Goal: Transaction & Acquisition: Book appointment/travel/reservation

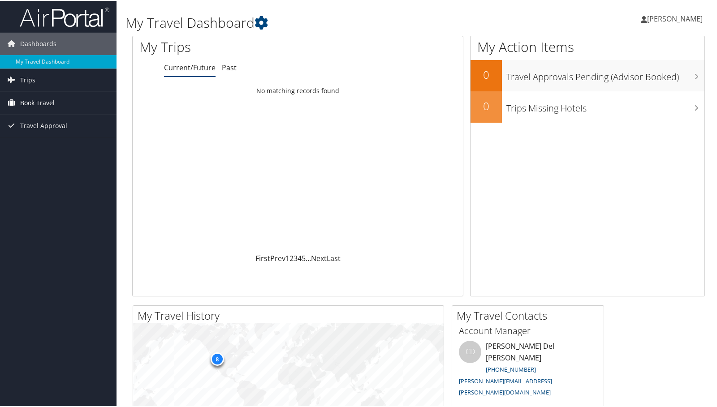
click at [32, 100] on span "Book Travel" at bounding box center [37, 102] width 35 height 22
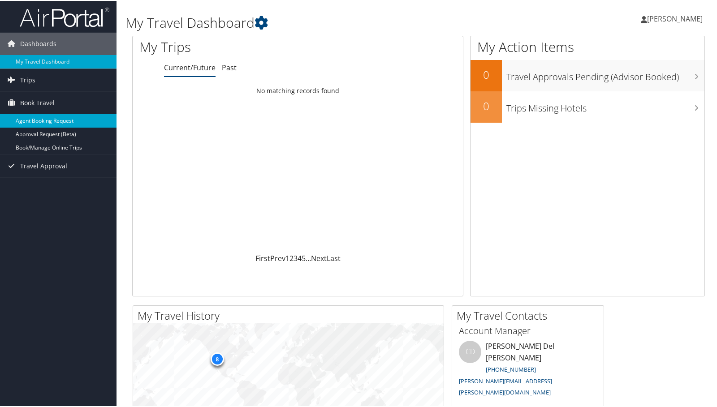
click at [52, 117] on link "Agent Booking Request" at bounding box center [58, 119] width 117 height 13
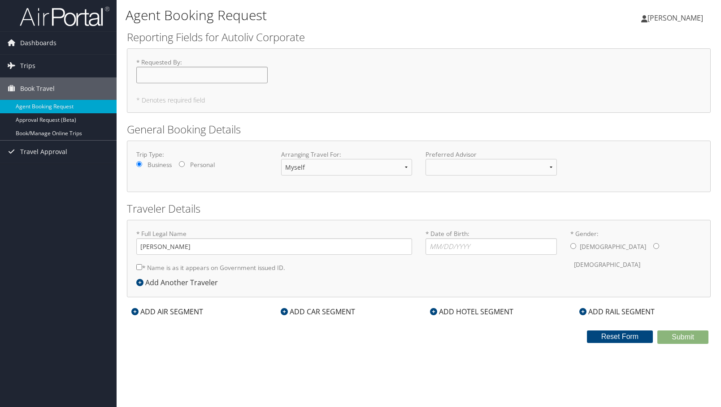
click at [185, 73] on input "* Requested By : Required" at bounding box center [201, 75] width 131 height 17
click at [546, 166] on select at bounding box center [490, 167] width 131 height 17
click at [554, 167] on select at bounding box center [490, 167] width 131 height 17
click at [522, 146] on div "Trip Type: Business Personal Arranging Travel For: Myself Another Traveler Gues…" at bounding box center [418, 167] width 583 height 52
click at [184, 78] on input "* Requested By : Required" at bounding box center [201, 75] width 131 height 17
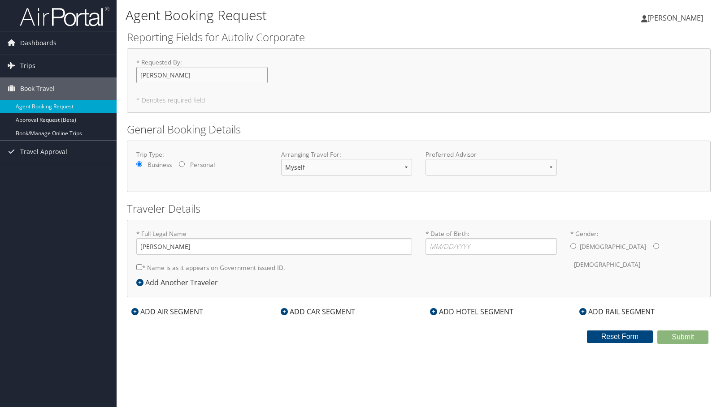
type input "[PERSON_NAME]"
click at [248, 100] on h5 "* Denotes required field" at bounding box center [418, 100] width 565 height 6
click at [327, 171] on select "Myself Another Traveler Guest Traveler" at bounding box center [346, 167] width 131 height 17
click at [358, 152] on label "Arranging Travel For:" at bounding box center [346, 154] width 131 height 9
click at [469, 169] on select at bounding box center [490, 167] width 131 height 17
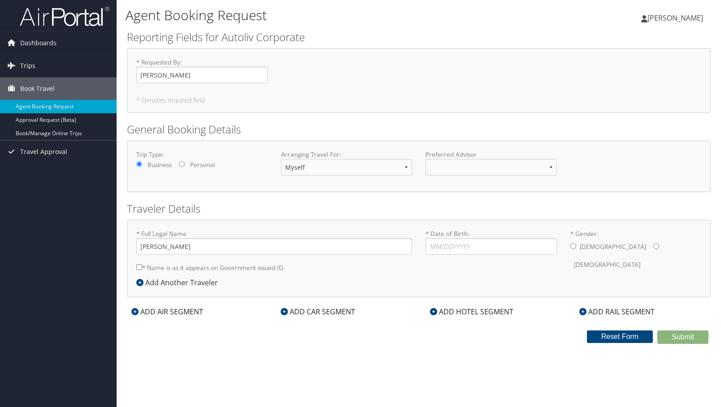
click at [403, 147] on div "Trip Type: Business Personal Arranging Travel For: Myself Another Traveler Gues…" at bounding box center [418, 167] width 583 height 52
click at [160, 246] on input "[PERSON_NAME]" at bounding box center [274, 246] width 276 height 17
type input "Bruce Cottle Jepsen"
click at [465, 246] on input "* Date of Birth: Invalid Date" at bounding box center [490, 246] width 131 height 17
type input "10/21/1977"
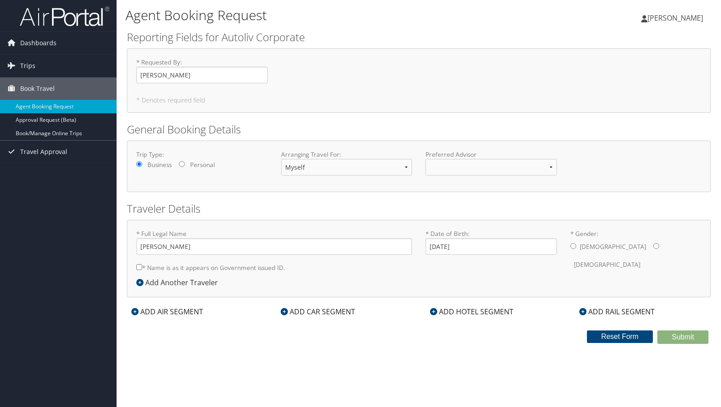
click at [575, 245] on input "* Gender: Male Female" at bounding box center [573, 246] width 6 height 6
radio input "true"
click at [139, 268] on input "* Name is as it appears on Government issued ID." at bounding box center [139, 267] width 6 height 6
checkbox input "true"
click at [134, 312] on icon at bounding box center [134, 311] width 7 height 7
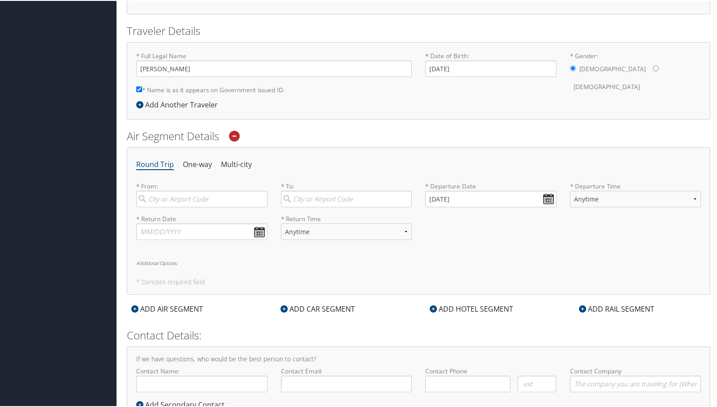
scroll to position [179, 0]
click at [167, 198] on input "search" at bounding box center [201, 198] width 131 height 17
click at [157, 216] on div "Salt Lake City (SLC Utah)" at bounding box center [202, 222] width 119 height 23
click at [157, 206] on input "slc" at bounding box center [201, 198] width 131 height 17
type input "Salt Lake City (SLC Utah)"
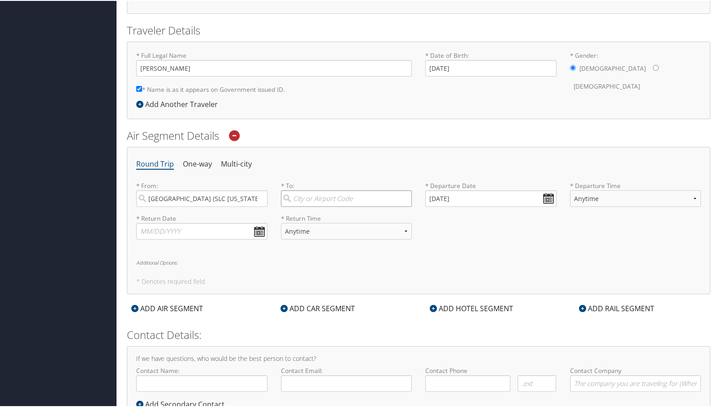
click at [343, 199] on input "search" at bounding box center [346, 198] width 131 height 17
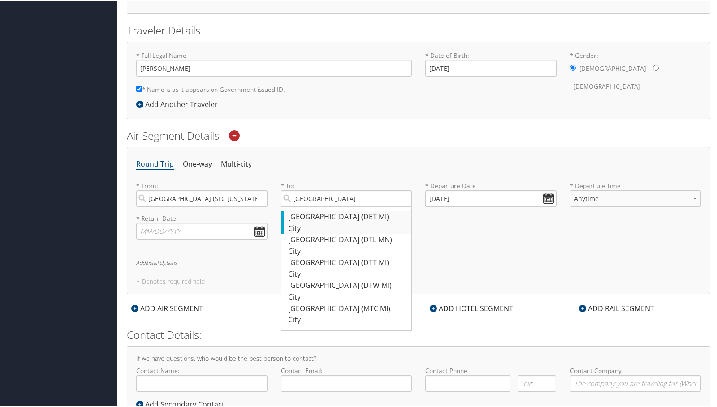
click at [322, 213] on div "Detroit (DET MI)" at bounding box center [347, 217] width 119 height 12
click at [322, 206] on input "detroit" at bounding box center [346, 198] width 131 height 17
type input "Detroit (DET MI)"
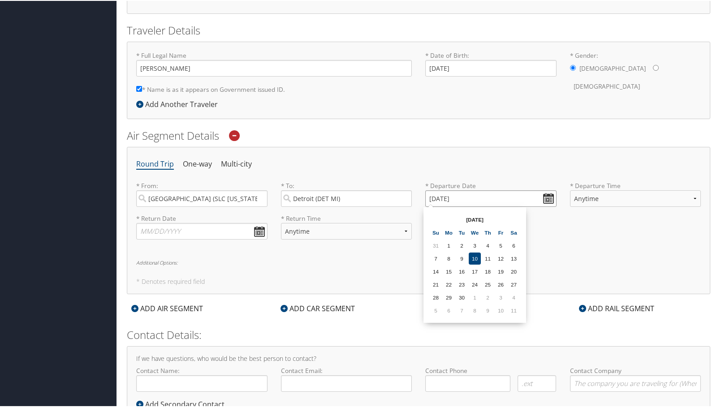
click at [545, 199] on input "09/10/2025" at bounding box center [490, 198] width 131 height 17
click at [465, 307] on td "7" at bounding box center [462, 310] width 12 height 12
click at [547, 200] on input "10/07/2025" at bounding box center [490, 198] width 131 height 17
click at [462, 242] on td "2" at bounding box center [462, 245] width 12 height 12
click at [544, 199] on input "09/02/2025" at bounding box center [490, 198] width 131 height 17
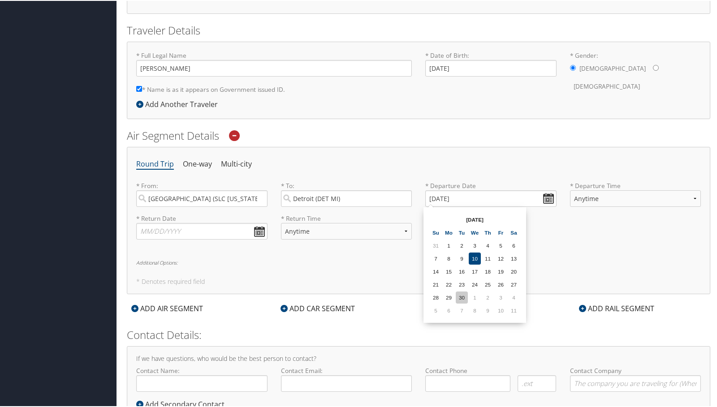
click at [463, 298] on td "30" at bounding box center [462, 297] width 12 height 12
type input "[DATE]"
click at [691, 197] on select "Anytime Early Morning (5AM-7AM) Morning (7AM-12PM) Afternoon (12PM-5PM) Evening…" at bounding box center [635, 198] width 131 height 17
select select "1:00 PM"
click at [570, 190] on select "Anytime Early Morning (5AM-7AM) Morning (7AM-12PM) Afternoon (12PM-5PM) Evening…" at bounding box center [635, 198] width 131 height 17
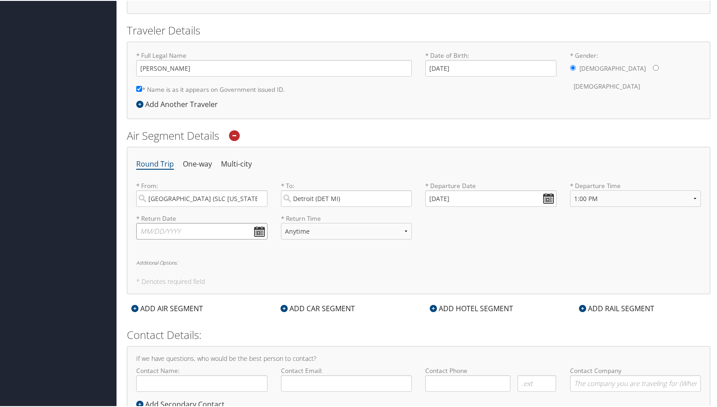
click at [256, 230] on input "text" at bounding box center [201, 230] width 131 height 17
click at [202, 343] on td "9" at bounding box center [200, 343] width 12 height 12
type input "[DATE]"
click at [405, 230] on select "Anytime Early Morning (5AM-7AM) Morning (7AM-12PM) Afternoon (12PM-5PM) Evening…" at bounding box center [346, 230] width 131 height 17
select select "7:00 PM"
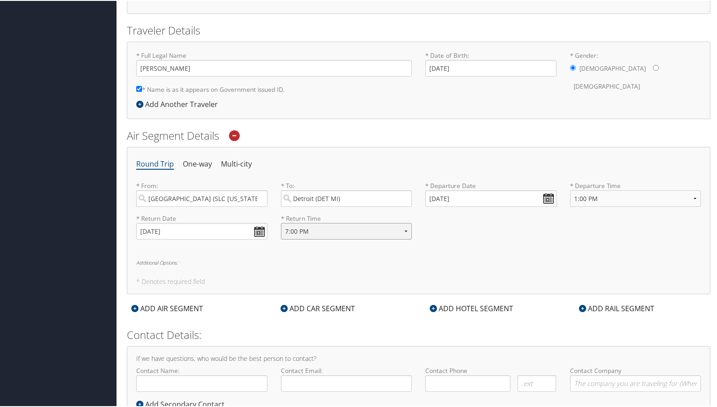
click at [281, 222] on select "Anytime Early Morning (5AM-7AM) Morning (7AM-12PM) Afternoon (12PM-5PM) Evening…" at bounding box center [346, 230] width 131 height 17
click at [473, 255] on div "Round Trip One-way Multi-city * From: Salt Lake City (SLC Utah) Required * To: …" at bounding box center [418, 219] width 583 height 147
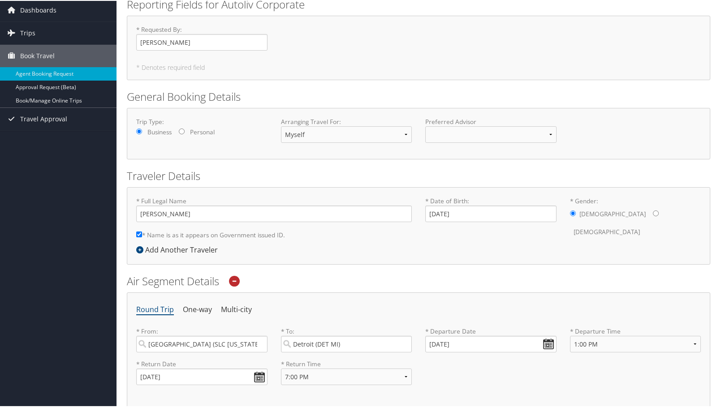
scroll to position [0, 0]
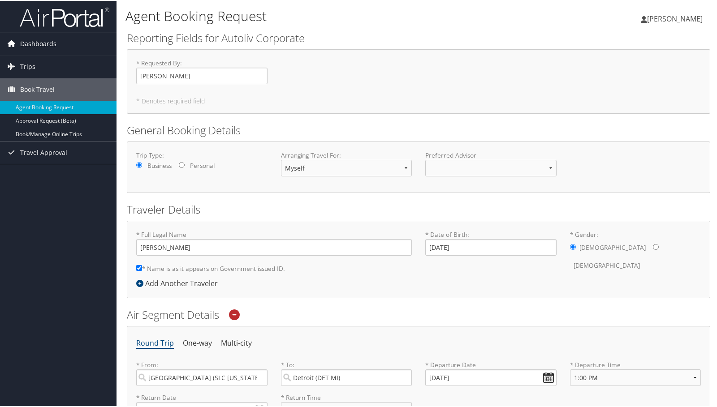
click at [35, 40] on span "Dashboards" at bounding box center [38, 43] width 36 height 22
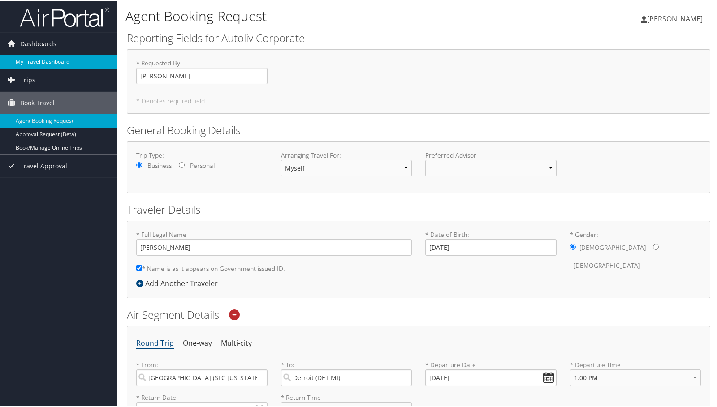
click at [33, 61] on link "My Travel Dashboard" at bounding box center [58, 60] width 117 height 13
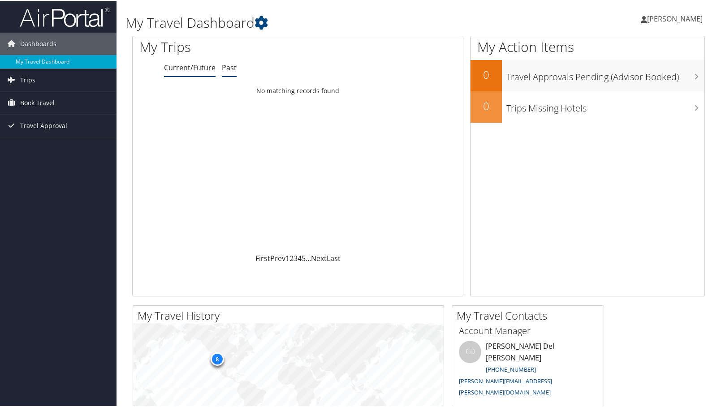
click at [229, 69] on link "Past" at bounding box center [229, 67] width 15 height 10
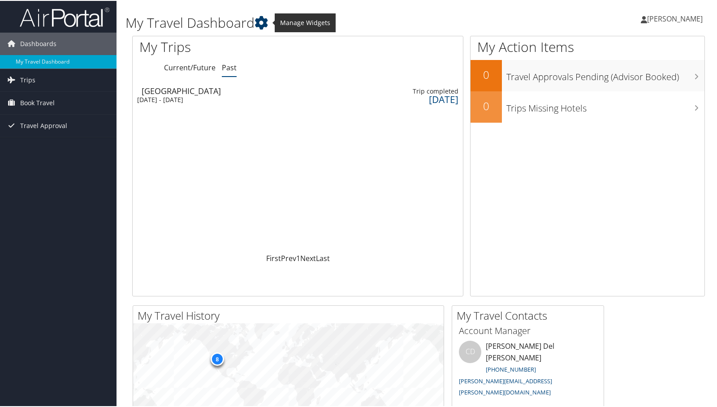
click at [263, 25] on icon at bounding box center [261, 21] width 13 height 13
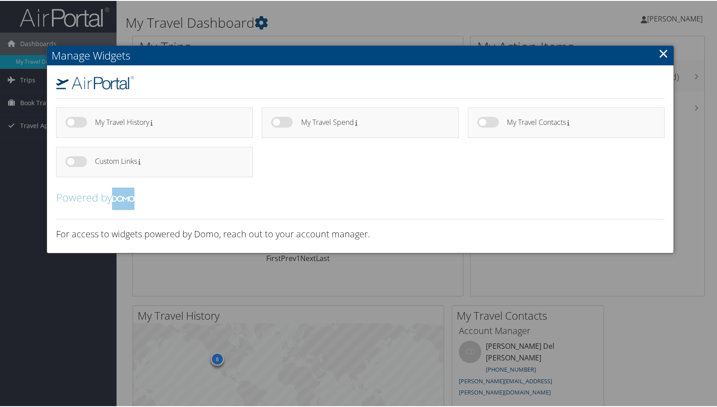
click at [353, 13] on div at bounding box center [360, 203] width 721 height 407
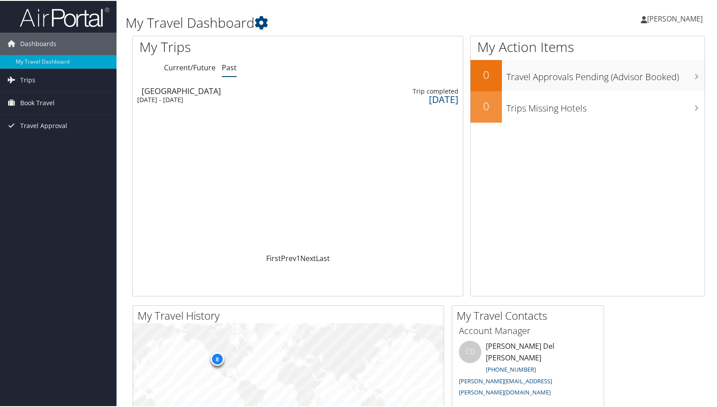
click at [669, 19] on span "[PERSON_NAME]" at bounding box center [675, 18] width 56 height 10
click at [626, 79] on link "View Travel Profile" at bounding box center [651, 79] width 100 height 15
click at [661, 18] on span "[PERSON_NAME]" at bounding box center [675, 18] width 56 height 10
click at [31, 101] on span "Book Travel" at bounding box center [37, 102] width 35 height 22
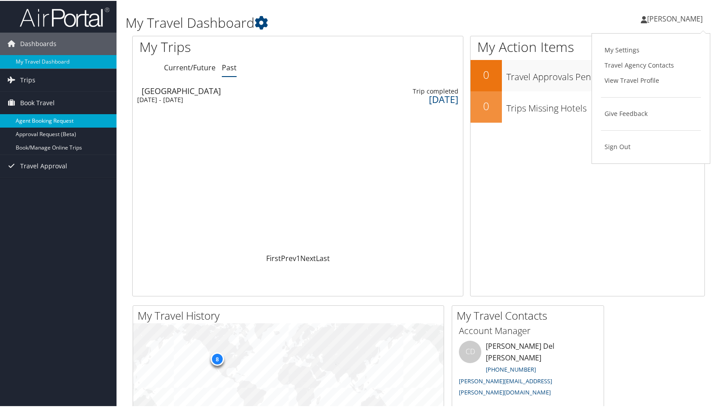
click at [36, 120] on link "Agent Booking Request" at bounding box center [58, 119] width 117 height 13
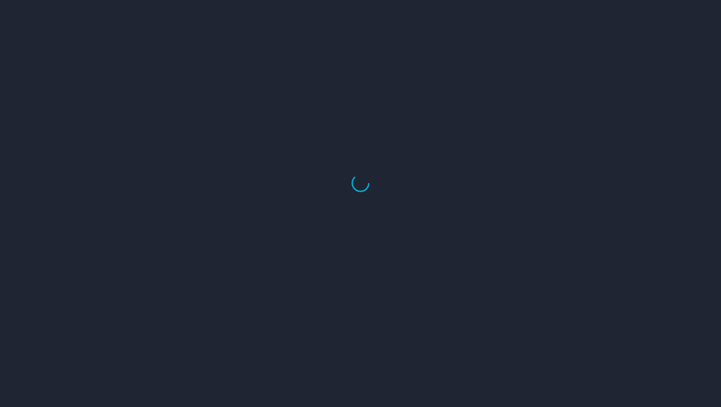
select select "US"
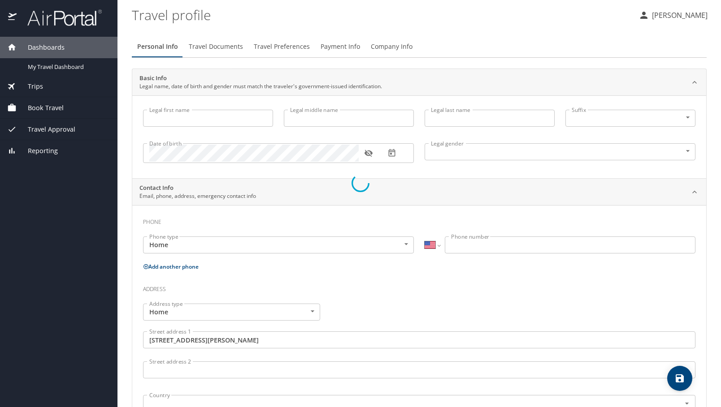
type input "[PERSON_NAME]"
type input "[DEMOGRAPHIC_DATA]"
type input "[PERSON_NAME]"
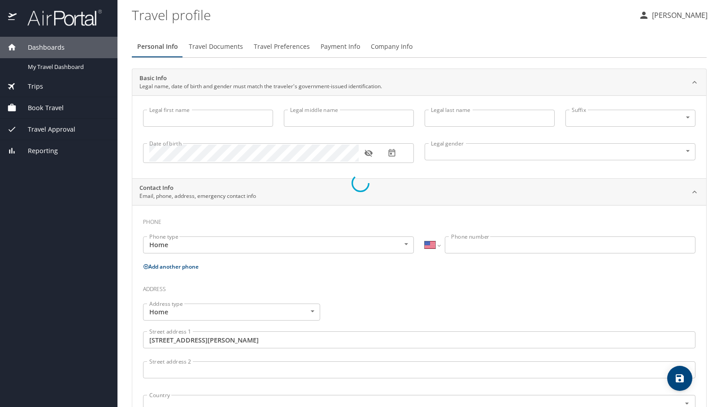
type input "[PHONE_NUMBER]"
type input "[EMAIL_ADDRESS][DOMAIN_NAME]"
type input "[GEOGRAPHIC_DATA]"
type input "[US_STATE]"
select select "US"
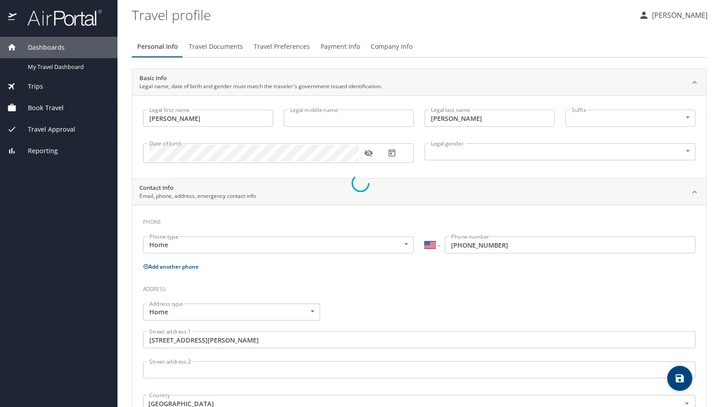
select select "US"
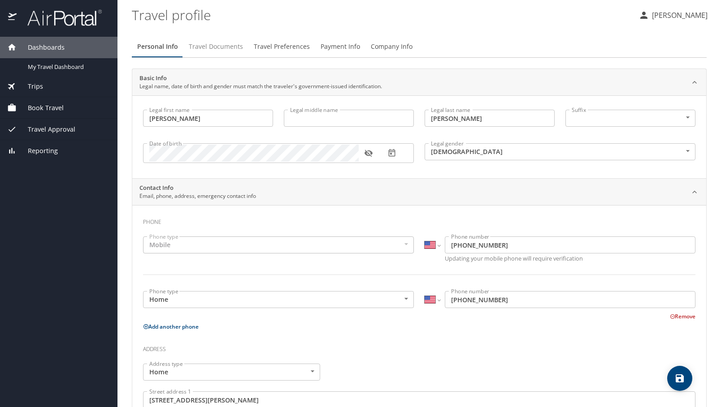
click at [208, 41] on span "Travel Documents" at bounding box center [216, 46] width 54 height 11
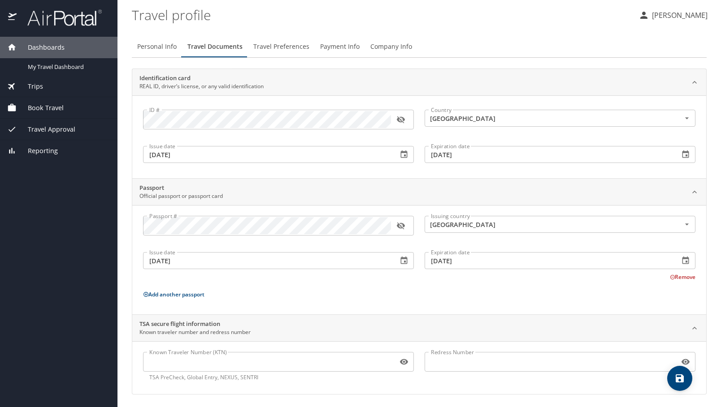
scroll to position [2, 0]
click at [288, 46] on span "Travel Preferences" at bounding box center [281, 44] width 56 height 11
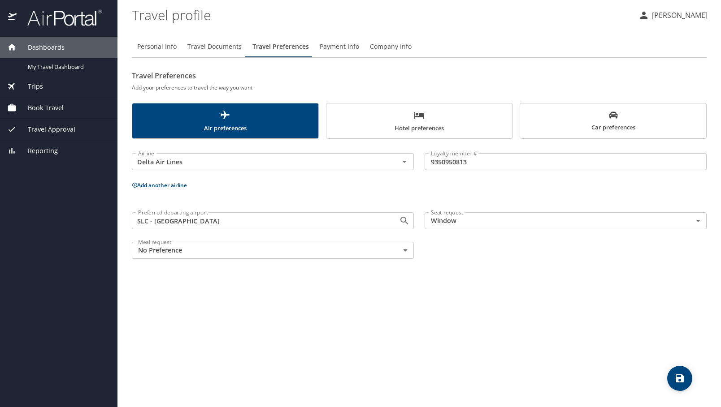
scroll to position [0, 0]
click at [218, 48] on span "Travel Documents" at bounding box center [214, 46] width 54 height 11
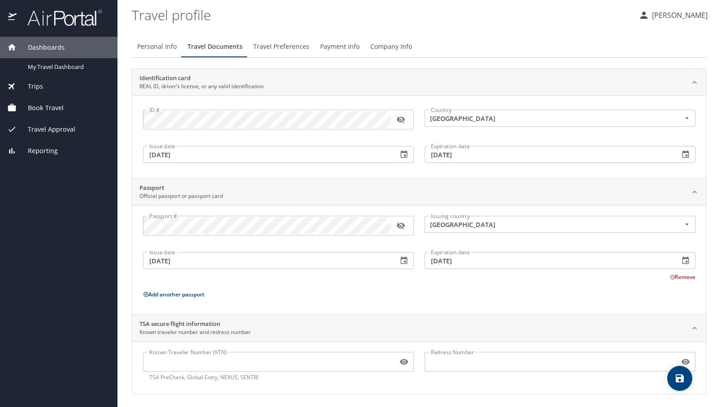
click at [348, 46] on span "Payment Info" at bounding box center [339, 46] width 39 height 11
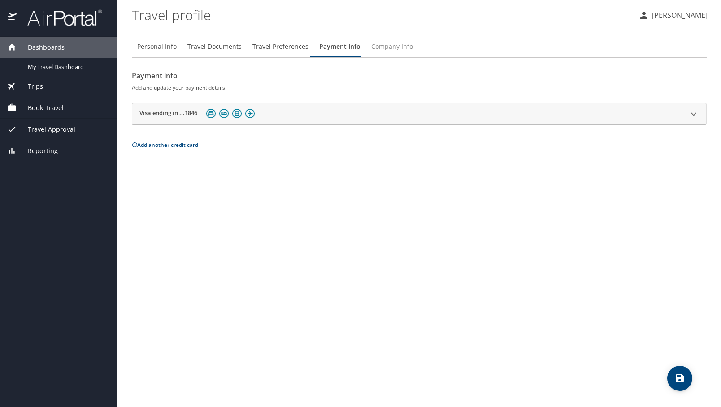
click at [386, 48] on span "Company Info" at bounding box center [392, 46] width 42 height 11
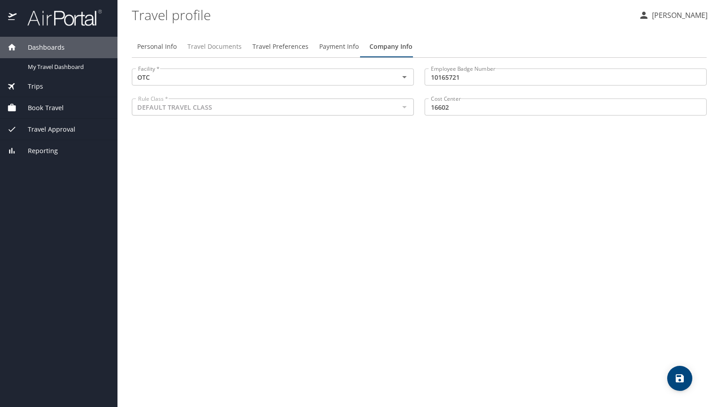
click at [217, 43] on span "Travel Documents" at bounding box center [214, 46] width 54 height 11
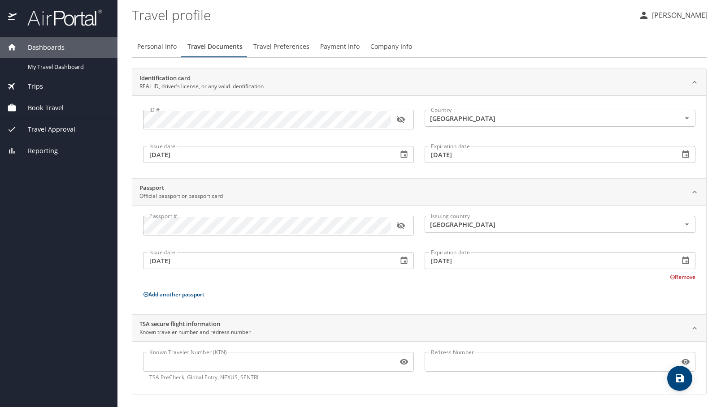
scroll to position [2, 0]
click at [289, 46] on span "Travel Preferences" at bounding box center [281, 44] width 56 height 11
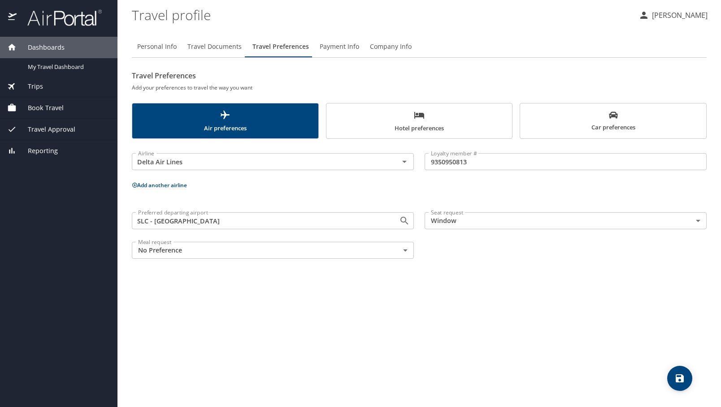
click at [418, 124] on span "Hotel preferences" at bounding box center [419, 122] width 175 height 24
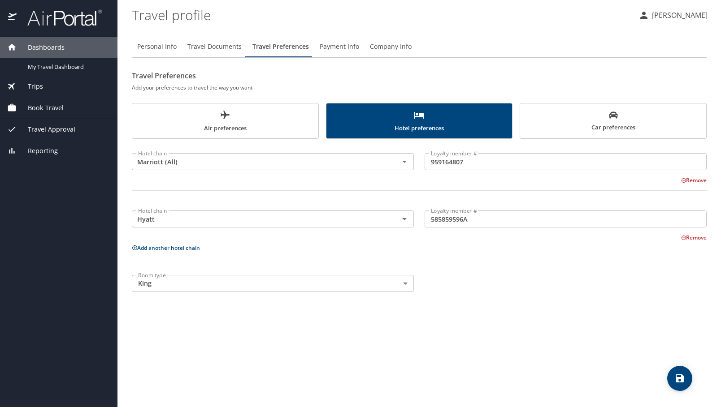
click at [586, 122] on span "Car preferences" at bounding box center [612, 122] width 175 height 22
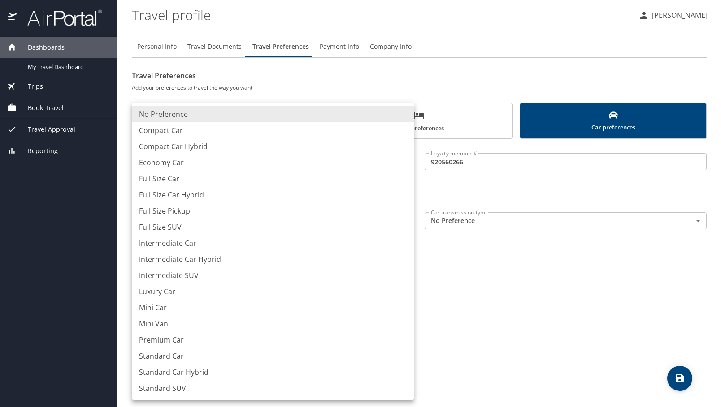
click at [406, 222] on body "Dashboards My Travel Dashboard Trips Current / Future Trips Past Trips Trips Mi…" at bounding box center [360, 203] width 721 height 407
click at [481, 249] on div at bounding box center [360, 203] width 721 height 407
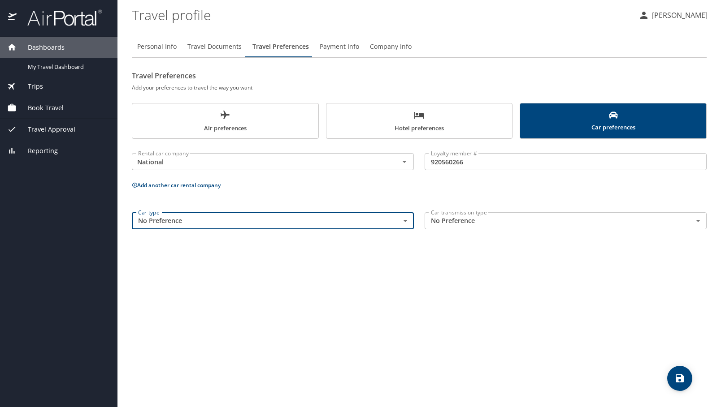
click at [404, 216] on body "Dashboards My Travel Dashboard Trips Current / Future Trips Past Trips Trips Mi…" at bounding box center [360, 203] width 721 height 407
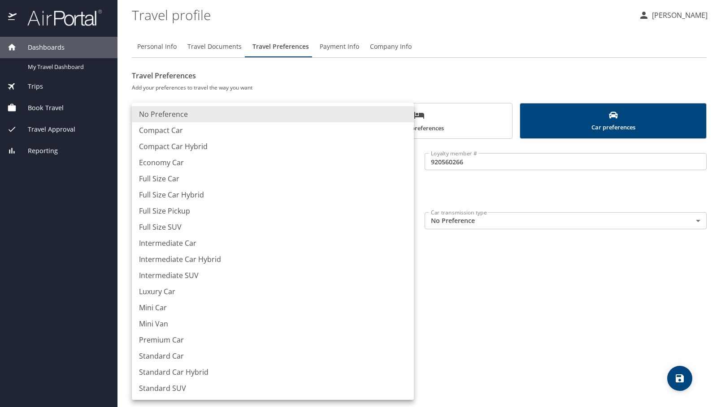
click at [484, 264] on div at bounding box center [360, 203] width 721 height 407
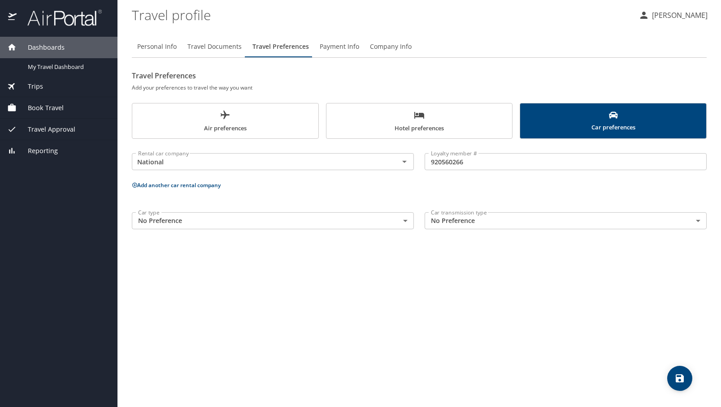
click at [393, 72] on h2 "Travel Preferences" at bounding box center [419, 76] width 575 height 14
click at [40, 108] on span "Book Travel" at bounding box center [40, 108] width 47 height 10
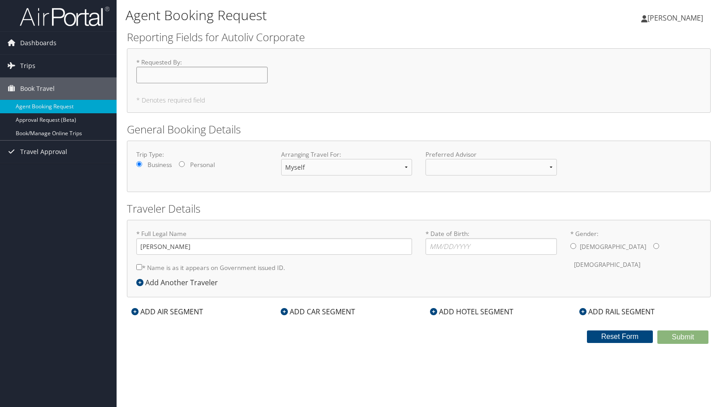
click at [185, 77] on input "* Requested By : Required" at bounding box center [201, 75] width 131 height 17
type input "[PERSON_NAME]"
click at [210, 181] on div "Trip Type: Business Personal Arranging Travel For: Myself Another Traveler Gues…" at bounding box center [419, 166] width 578 height 33
click at [339, 169] on select "Myself Another Traveler Guest Traveler" at bounding box center [346, 167] width 131 height 17
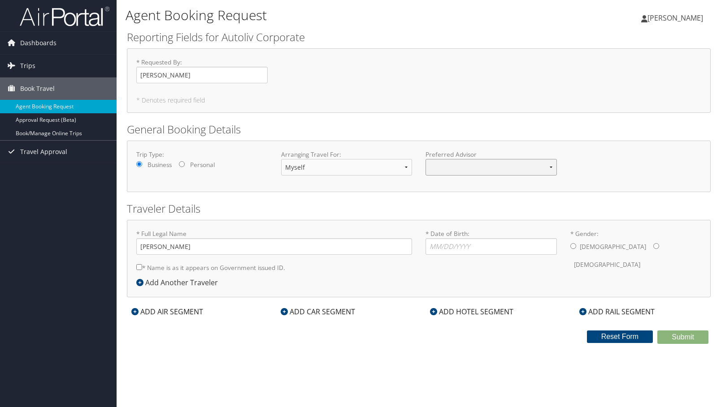
click at [451, 169] on select at bounding box center [490, 167] width 131 height 17
click at [552, 169] on select at bounding box center [490, 167] width 131 height 17
click at [461, 248] on input "* Date of Birth: Invalid Date" at bounding box center [490, 246] width 131 height 17
type input "[DATE]"
click at [570, 246] on input "* Gender: [DEMOGRAPHIC_DATA] [DEMOGRAPHIC_DATA]" at bounding box center [573, 246] width 6 height 6
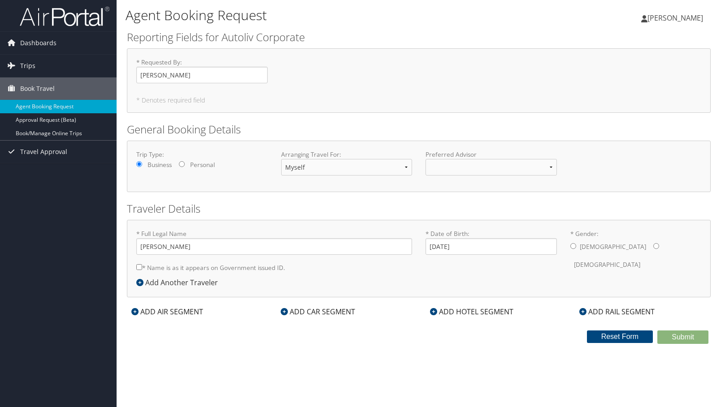
radio input "true"
click at [164, 313] on div "ADD AIR SEGMENT" at bounding box center [167, 312] width 81 height 11
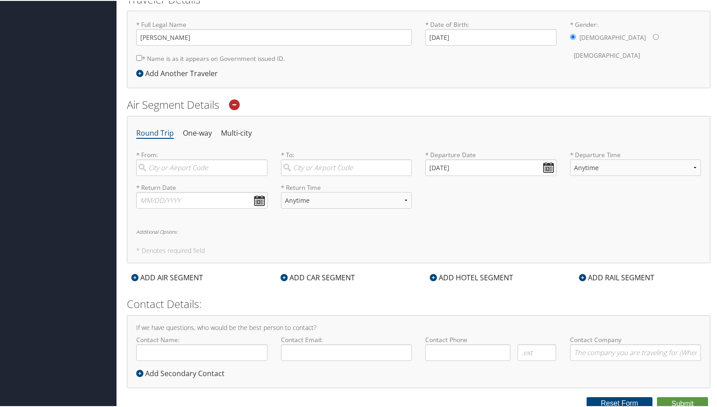
scroll to position [213, 0]
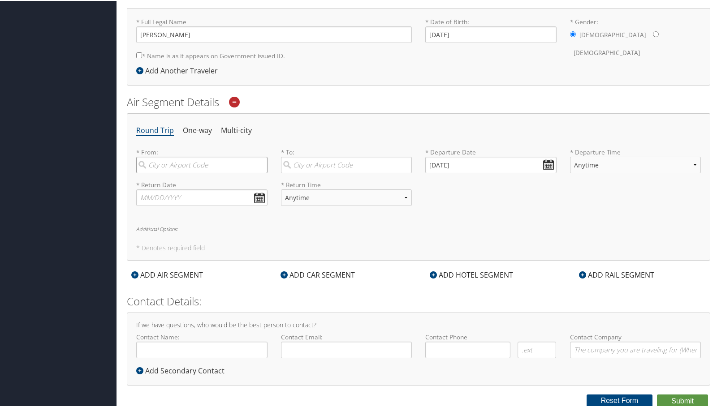
click at [176, 166] on input "search" at bounding box center [201, 164] width 131 height 17
click at [196, 180] on div "Salt Lake City (SLC Utah)" at bounding box center [202, 188] width 119 height 23
click at [196, 173] on input "slc" at bounding box center [201, 164] width 131 height 17
type input "Salt Lake City (SLC Utah)"
click at [316, 163] on input "search" at bounding box center [346, 164] width 131 height 17
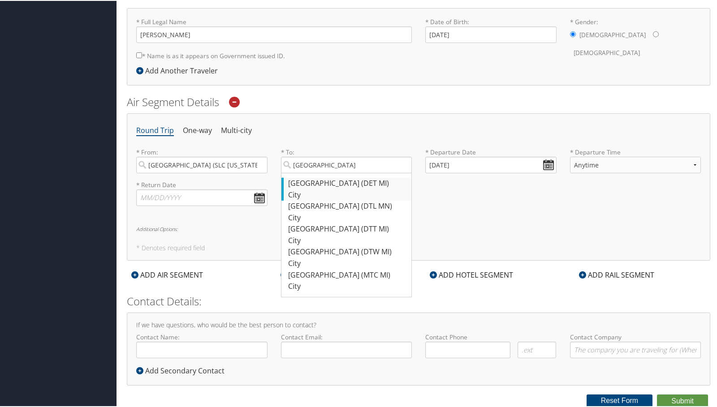
click at [323, 183] on div "Detroit (DET MI)" at bounding box center [347, 183] width 119 height 12
click at [323, 173] on input "detroit" at bounding box center [346, 164] width 131 height 17
type input "Detroit (DET MI)"
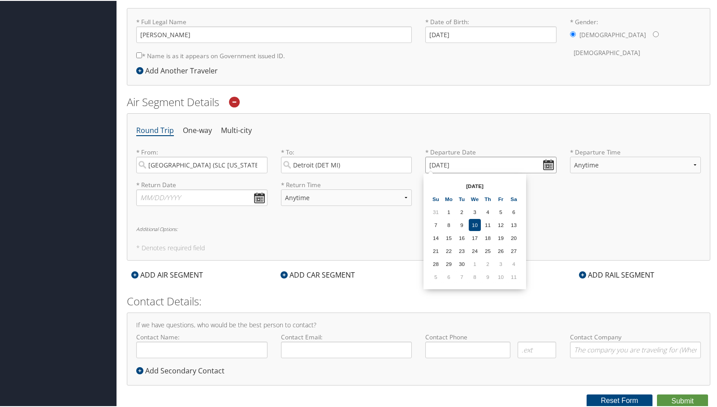
click at [544, 163] on input "09/10/2025" at bounding box center [490, 164] width 131 height 17
click at [462, 262] on td "30" at bounding box center [462, 263] width 12 height 12
type input "09/30/2025"
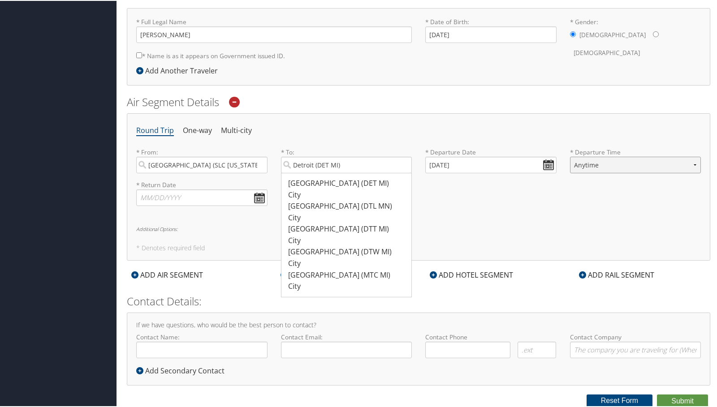
click at [622, 160] on select "Anytime Early Morning (5AM-7AM) Morning (7AM-12PM) Afternoon (12PM-5PM) Evening…" at bounding box center [635, 164] width 131 height 17
select select "1:00 PM"
click at [570, 156] on select "Anytime Early Morning (5AM-7AM) Morning (7AM-12PM) Afternoon (12PM-5PM) Evening…" at bounding box center [635, 164] width 131 height 17
click at [513, 221] on div "Round Trip One-way Multi-city * From: Salt Lake City (SLC Utah) Required * To: …" at bounding box center [418, 185] width 583 height 147
click at [462, 210] on div "* Return Date Dates must be valid * Return Time Anytime Early Morning (5AM-7AM)…" at bounding box center [419, 196] width 578 height 33
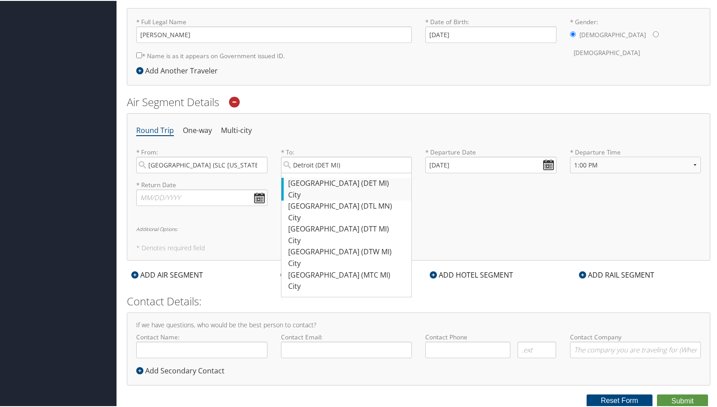
click at [318, 180] on div "Detroit (DET MI)" at bounding box center [347, 183] width 119 height 12
click at [318, 173] on input "Detroit (DET MI)" at bounding box center [346, 164] width 131 height 17
type input "Detroit (DET MI)"
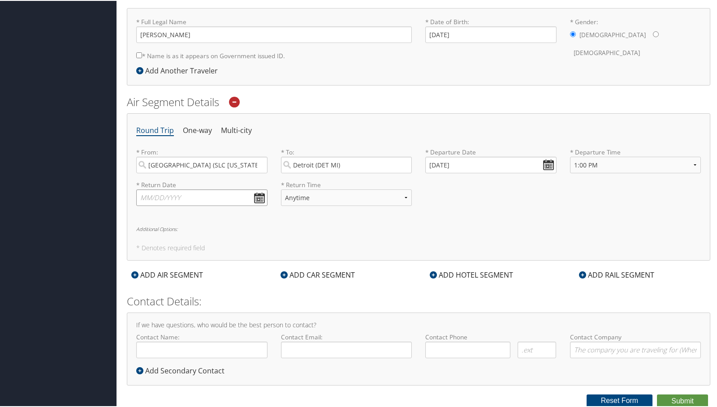
click at [259, 195] on input "text" at bounding box center [201, 197] width 131 height 17
click at [201, 306] on td "9" at bounding box center [200, 309] width 12 height 12
type input "10/09/2025"
click at [396, 197] on select "Anytime Early Morning (5AM-7AM) Morning (7AM-12PM) Afternoon (12PM-5PM) Evening…" at bounding box center [346, 197] width 131 height 17
select select "7:00 PM"
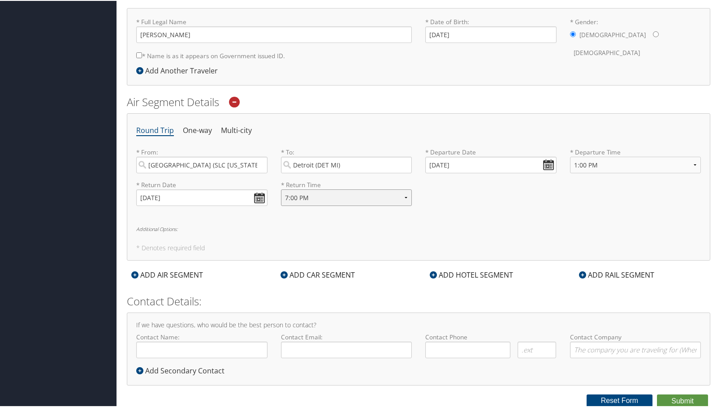
click at [281, 189] on select "Anytime Early Morning (5AM-7AM) Morning (7AM-12PM) Afternoon (12PM-5PM) Evening…" at bounding box center [346, 197] width 131 height 17
click at [436, 212] on div "* Return Date 10/09/2025 Dates must be valid * Return Time Anytime Early Mornin…" at bounding box center [419, 196] width 578 height 33
click at [293, 273] on div "ADD CAR SEGMENT" at bounding box center [317, 274] width 83 height 11
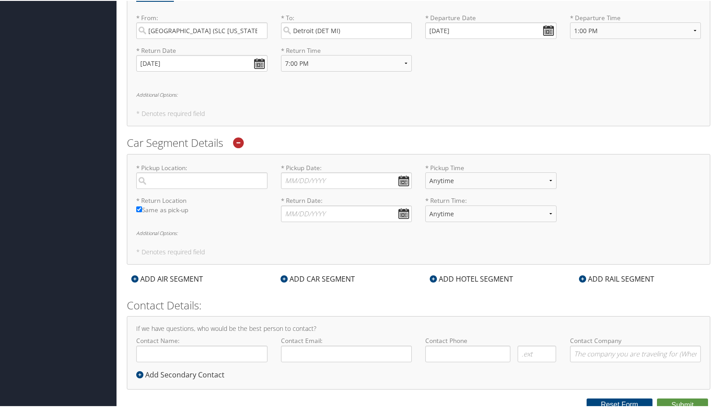
scroll to position [351, 0]
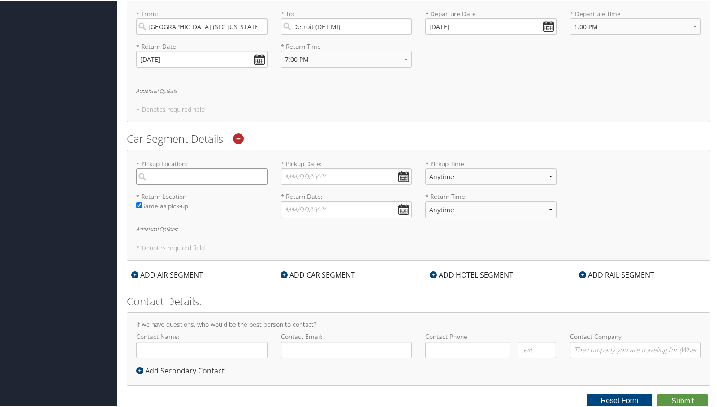
click at [175, 179] on input "search" at bounding box center [201, 176] width 131 height 17
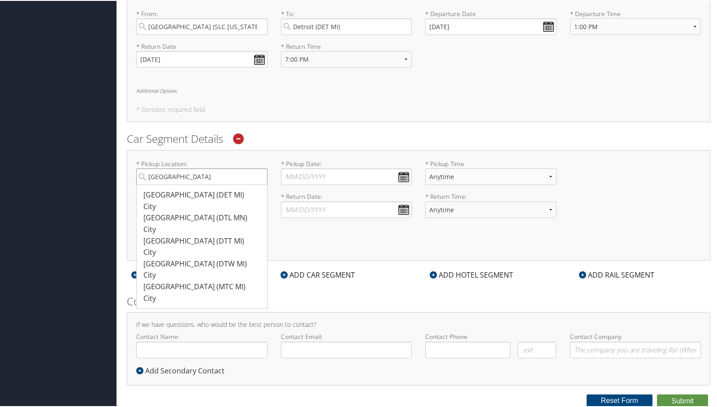
click at [175, 181] on input "[GEOGRAPHIC_DATA]" at bounding box center [201, 176] width 131 height 17
click at [175, 180] on input "[GEOGRAPHIC_DATA]" at bounding box center [201, 176] width 131 height 17
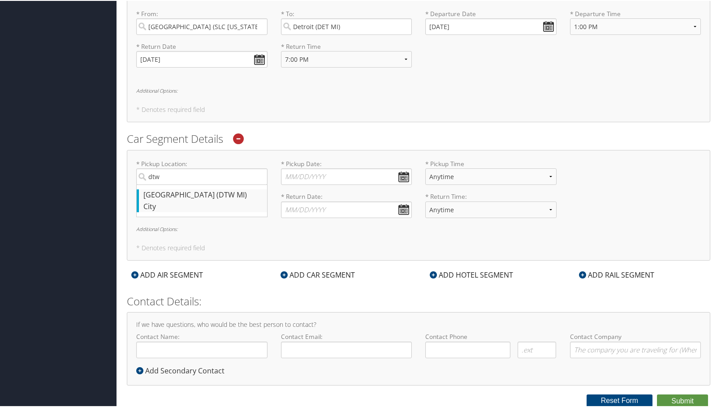
click at [165, 195] on div "[GEOGRAPHIC_DATA] (DTW MI)" at bounding box center [202, 195] width 119 height 12
click at [165, 184] on input "dtw" at bounding box center [201, 176] width 131 height 17
type input "[GEOGRAPHIC_DATA]"
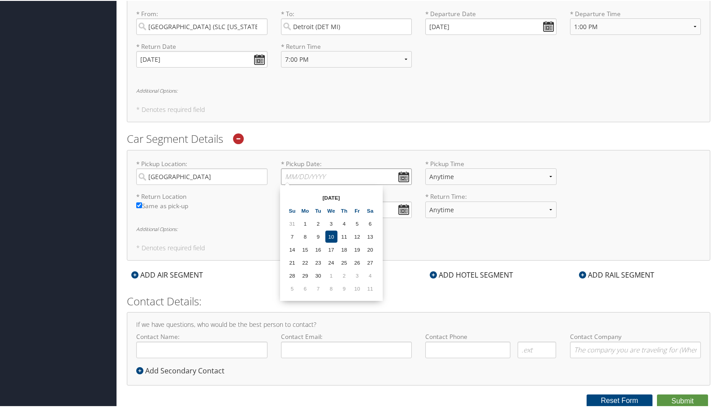
click at [400, 174] on input "* Pickup Date: Dates must be valid" at bounding box center [346, 176] width 131 height 17
click at [319, 275] on td "30" at bounding box center [318, 275] width 12 height 12
type input "[DATE]"
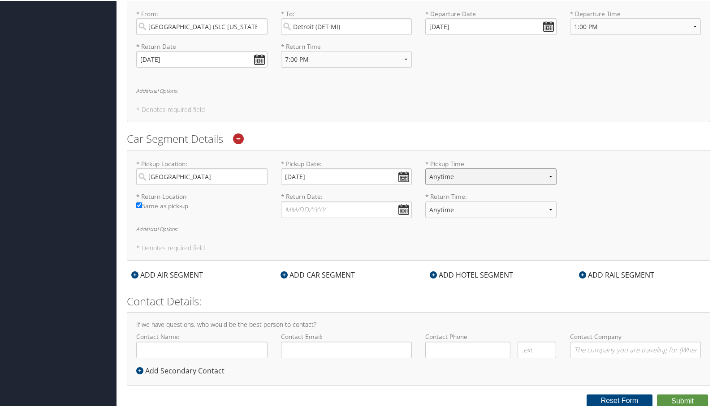
click at [475, 174] on select "Anytime 12:00 AM 1:00 AM 2:00 AM 3:00 AM 4:00 AM 5:00 AM 6:00 AM 7:00 AM 8:00 A…" at bounding box center [490, 176] width 131 height 17
select select "8:00 PM"
click at [425, 168] on select "Anytime 12:00 AM 1:00 AM 2:00 AM 3:00 AM 4:00 AM 5:00 AM 6:00 AM 7:00 AM 8:00 A…" at bounding box center [490, 176] width 131 height 17
click at [404, 205] on input "* Return Date: Dates must be valid" at bounding box center [346, 209] width 131 height 17
click at [345, 321] on td "9" at bounding box center [344, 321] width 12 height 12
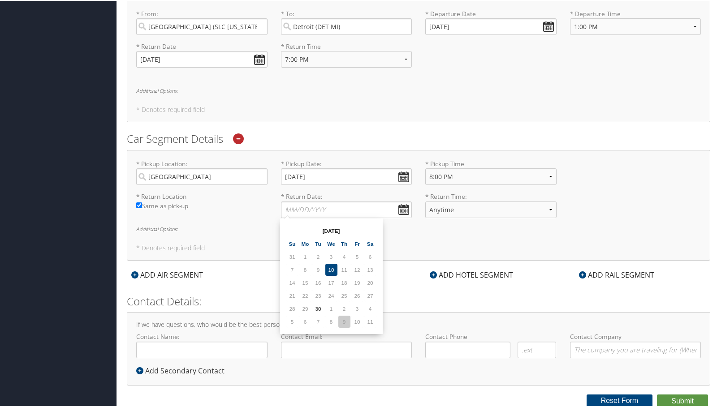
type input "10/09/2025"
click at [475, 208] on select "Anytime 12:00 AM 1:00 AM 2:00 AM 3:00 AM 4:00 AM 5:00 AM 6:00 AM 7:00 AM 8:00 A…" at bounding box center [490, 209] width 131 height 17
select select "6:00 PM"
click at [425, 201] on select "Anytime 12:00 AM 1:00 AM 2:00 AM 3:00 AM 4:00 AM 5:00 AM 6:00 AM 7:00 AM 8:00 A…" at bounding box center [490, 209] width 131 height 17
click at [424, 236] on div "* Pickup Location: Detroit Required * Pickup Date: 09/30/2025 Dates must be val…" at bounding box center [418, 204] width 583 height 111
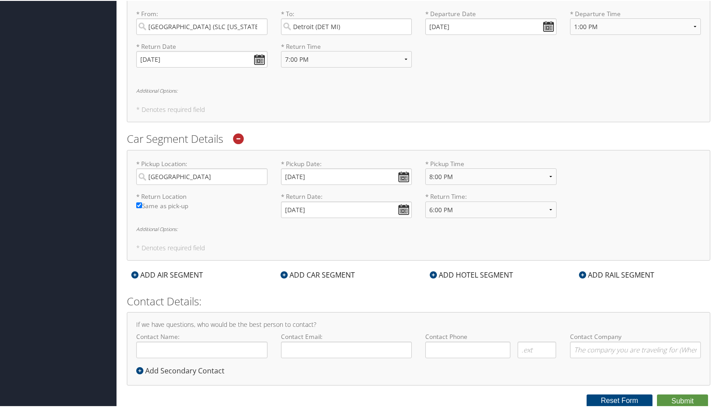
click at [432, 274] on icon at bounding box center [433, 274] width 7 height 7
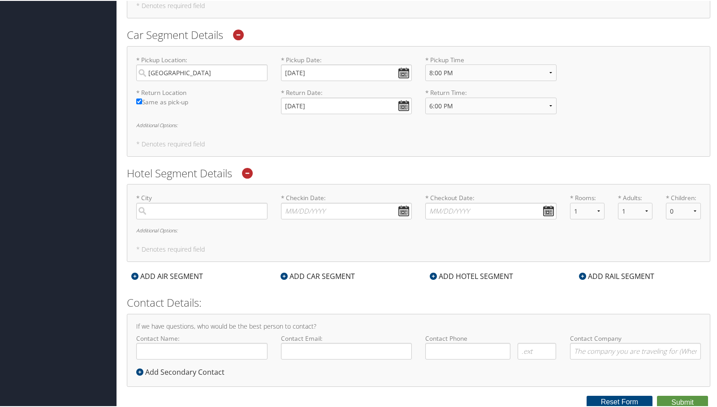
scroll to position [457, 0]
click at [191, 214] on input "search" at bounding box center [201, 209] width 131 height 17
type input "a"
type input "A"
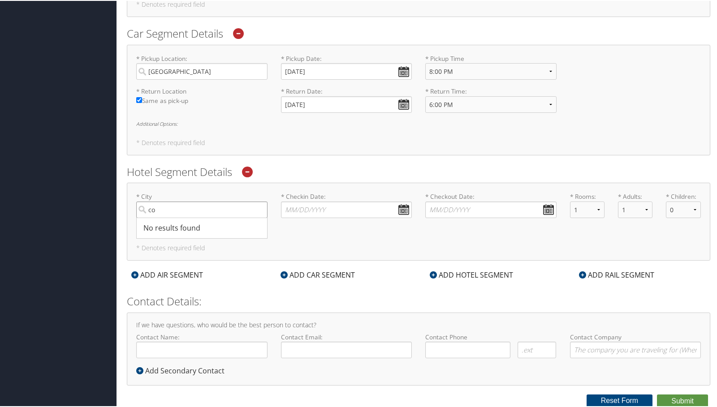
type input "c"
click at [252, 172] on icon at bounding box center [247, 171] width 11 height 11
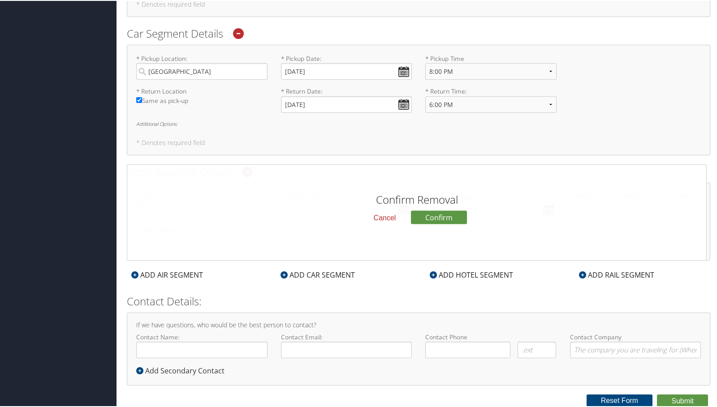
click at [390, 220] on button "Cancel" at bounding box center [385, 217] width 37 height 15
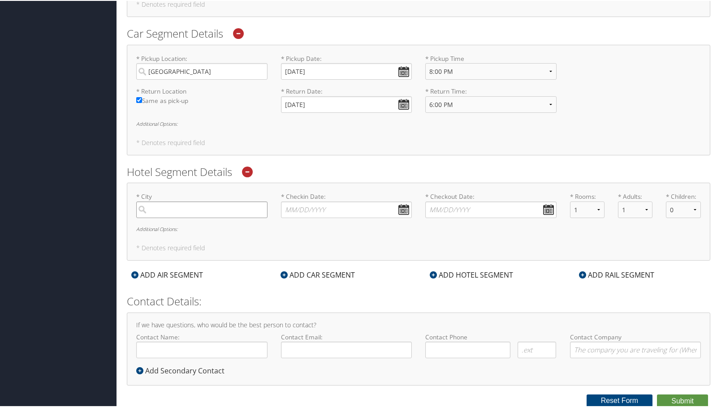
click at [186, 202] on input "search" at bounding box center [201, 209] width 131 height 17
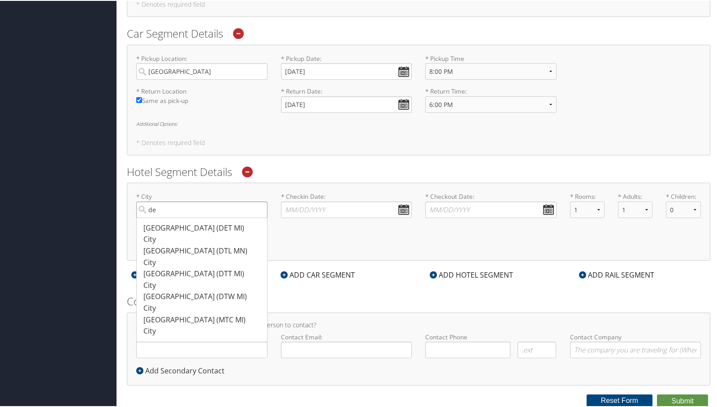
type input "d"
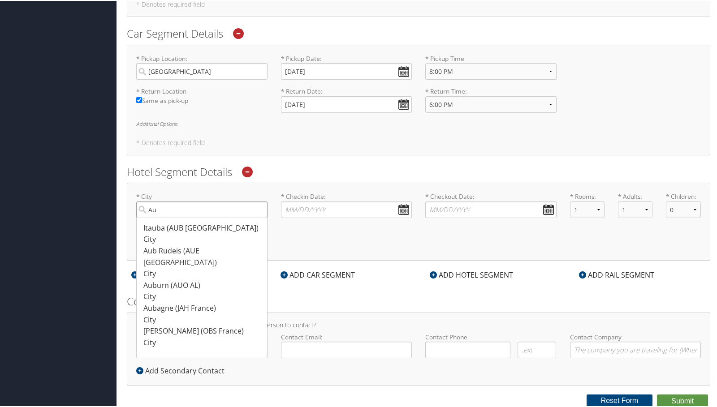
type input "A"
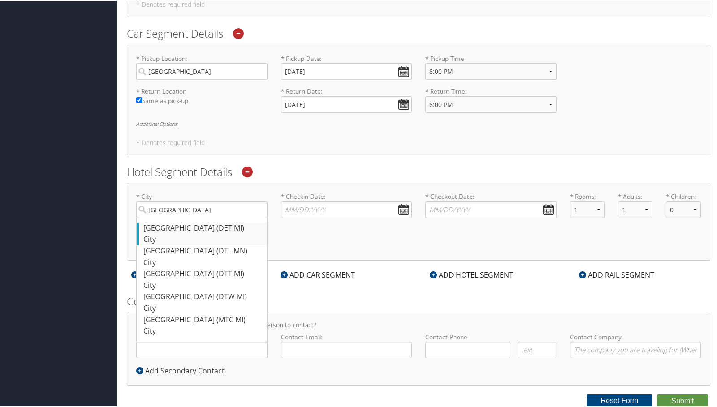
click at [168, 229] on div "Detroit (DET MI)" at bounding box center [202, 228] width 119 height 12
click at [168, 217] on input "Detroit" at bounding box center [201, 209] width 131 height 17
type input "Detroit"
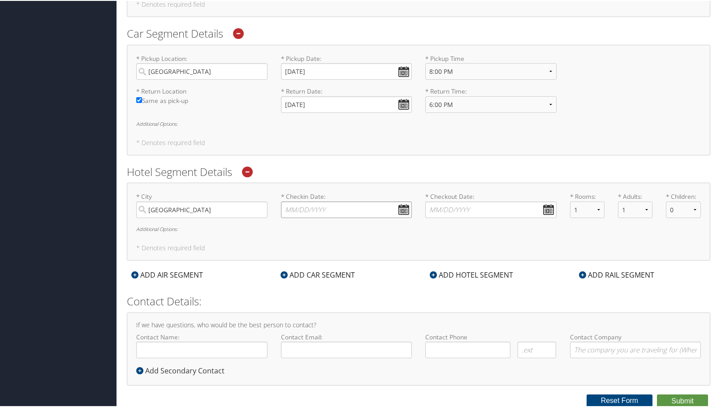
click at [402, 210] on input "* Checkin Date: Dates must be valid" at bounding box center [346, 209] width 131 height 17
click at [318, 306] on td "30" at bounding box center [318, 308] width 12 height 12
type input "09/30/2025"
click at [547, 207] on input "* Checkout Date: Dates must be valid" at bounding box center [490, 209] width 131 height 17
click at [499, 306] on td "3" at bounding box center [501, 308] width 12 height 12
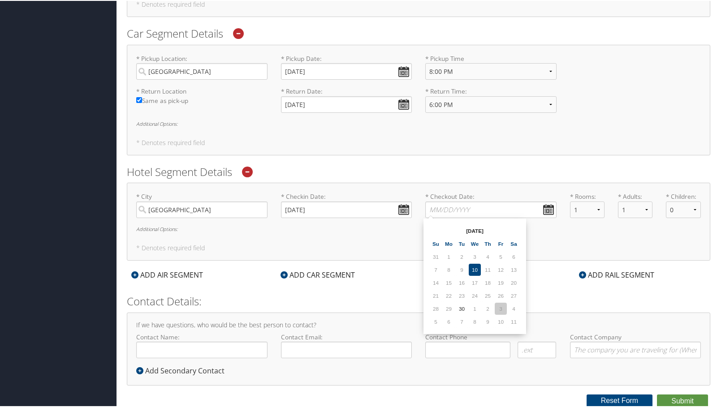
type input "10/03/2025"
click at [431, 273] on icon at bounding box center [433, 274] width 7 height 7
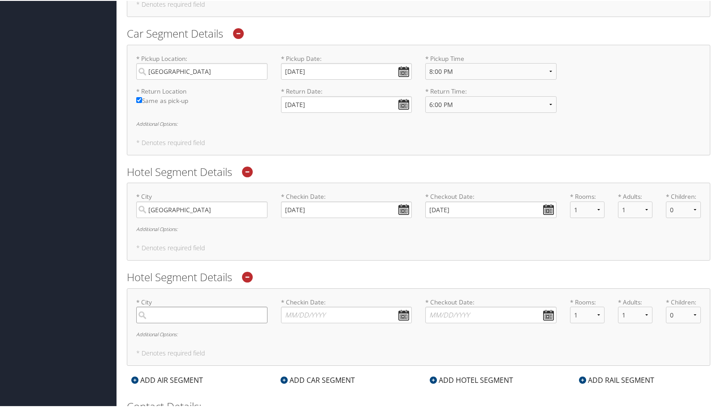
click at [200, 320] on input "search" at bounding box center [201, 314] width 131 height 17
type input "c"
type input "o"
type input "colling"
click at [263, 316] on input "colling" at bounding box center [201, 314] width 131 height 17
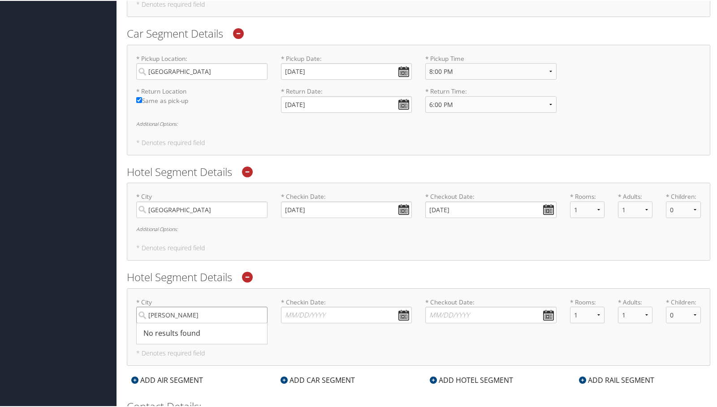
click at [260, 315] on input "colling" at bounding box center [201, 314] width 131 height 17
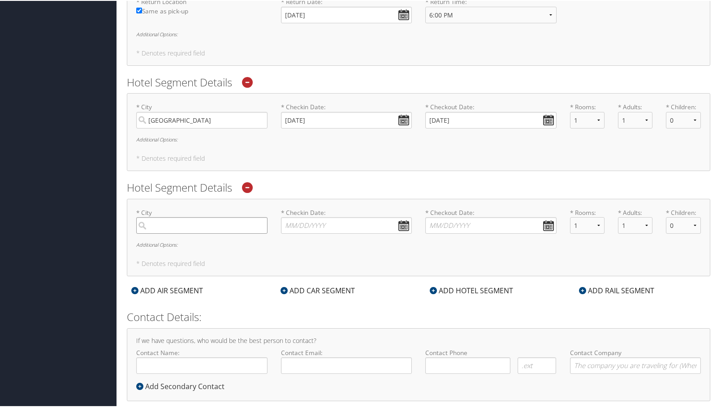
scroll to position [562, 0]
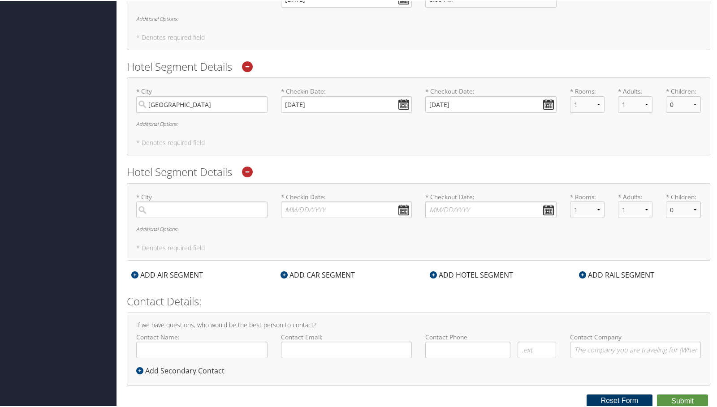
click at [624, 403] on button "Reset Form" at bounding box center [620, 400] width 66 height 13
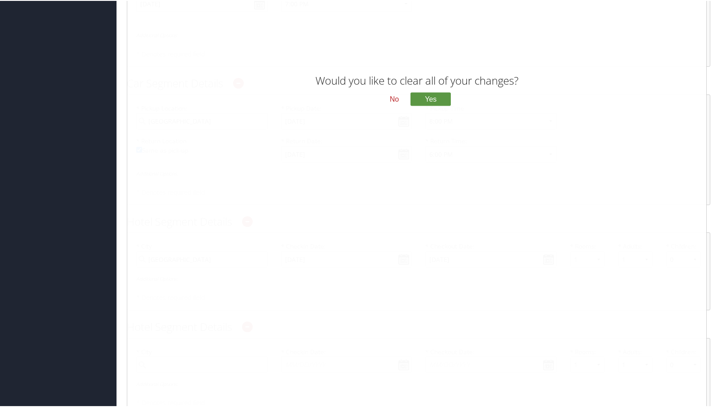
scroll to position [338, 0]
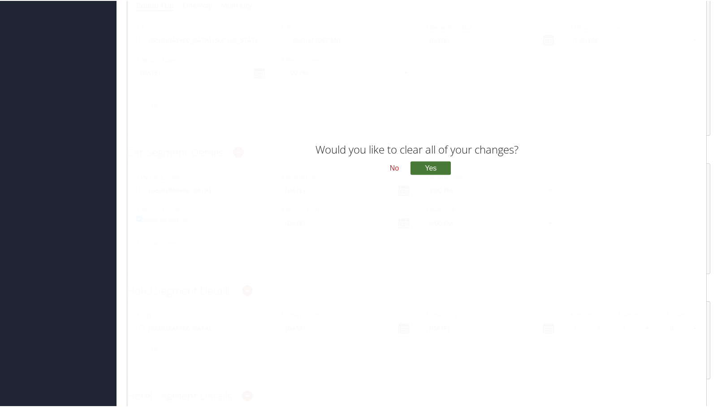
click at [433, 167] on button "Yes" at bounding box center [430, 166] width 40 height 13
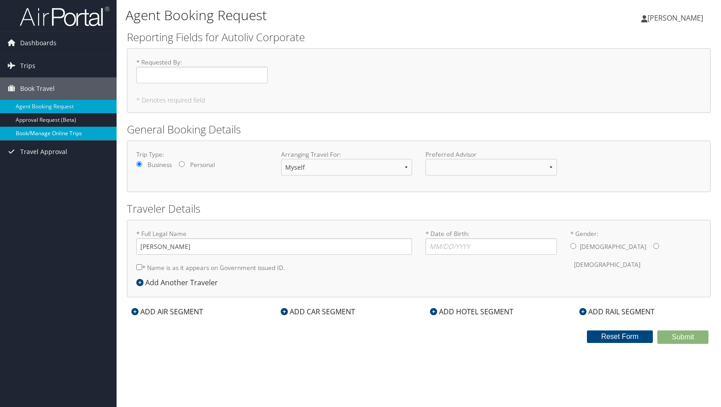
click at [34, 133] on link "Book/Manage Online Trips" at bounding box center [58, 133] width 117 height 13
click at [26, 65] on span "Trips" at bounding box center [27, 66] width 15 height 22
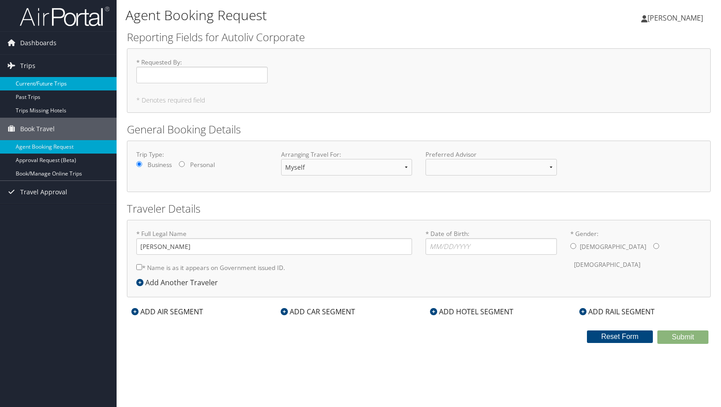
click at [37, 82] on link "Current/Future Trips" at bounding box center [58, 83] width 117 height 13
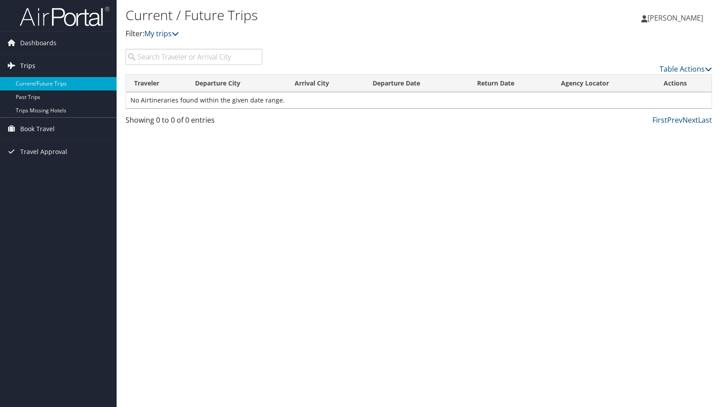
click at [36, 64] on link "Trips" at bounding box center [58, 66] width 117 height 22
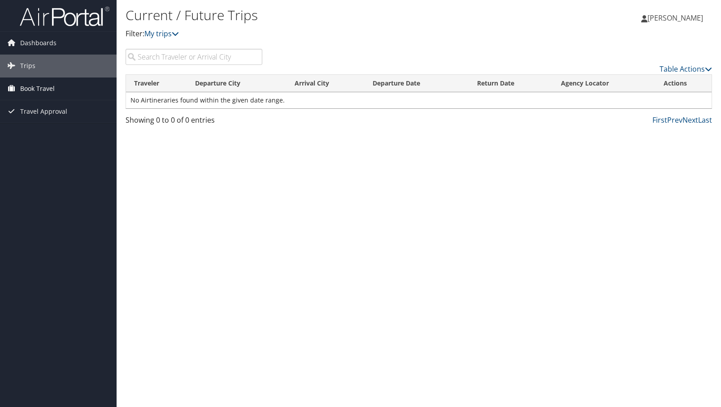
click at [32, 85] on span "Book Travel" at bounding box center [37, 89] width 35 height 22
click at [38, 151] on span "Travel Approval" at bounding box center [43, 152] width 47 height 22
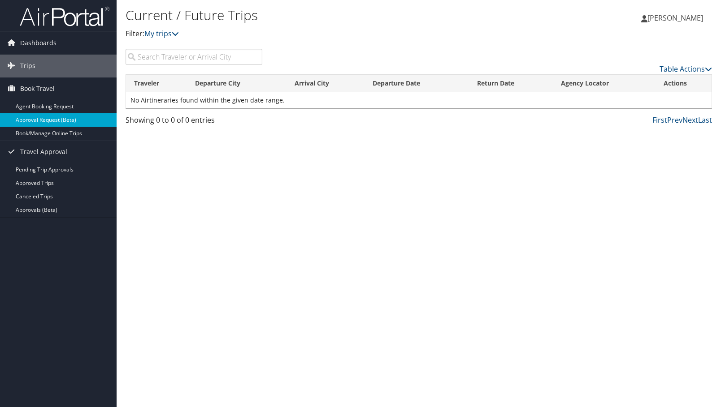
click at [44, 117] on link "Approval Request (Beta)" at bounding box center [58, 119] width 117 height 13
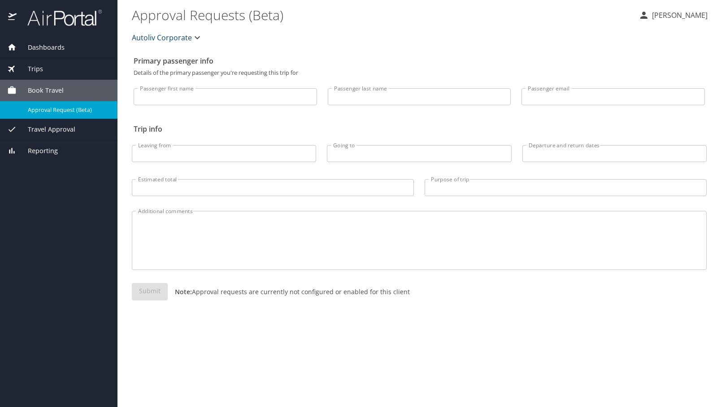
click at [48, 90] on span "Book Travel" at bounding box center [40, 91] width 47 height 10
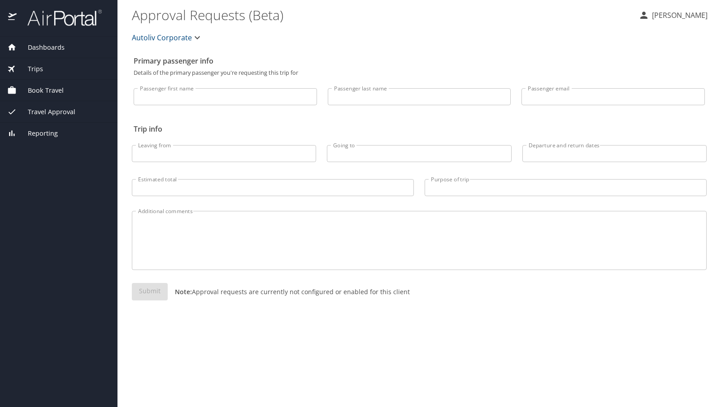
click at [48, 90] on span "Book Travel" at bounding box center [40, 91] width 47 height 10
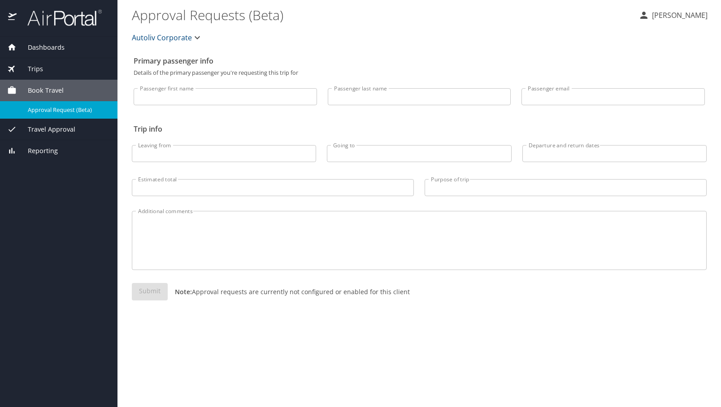
click at [48, 90] on span "Book Travel" at bounding box center [40, 91] width 47 height 10
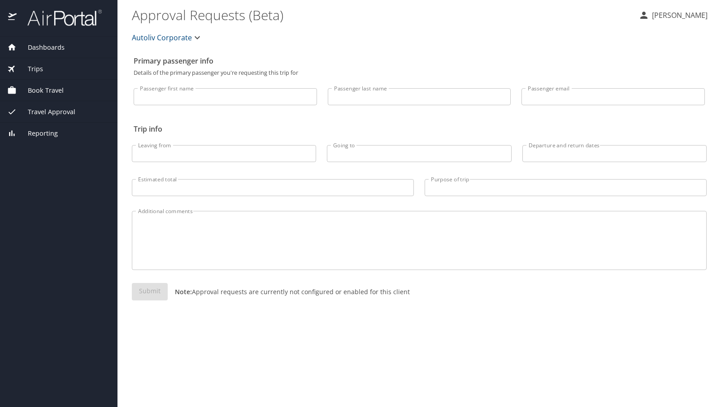
click at [36, 43] on span "Dashboards" at bounding box center [41, 48] width 48 height 10
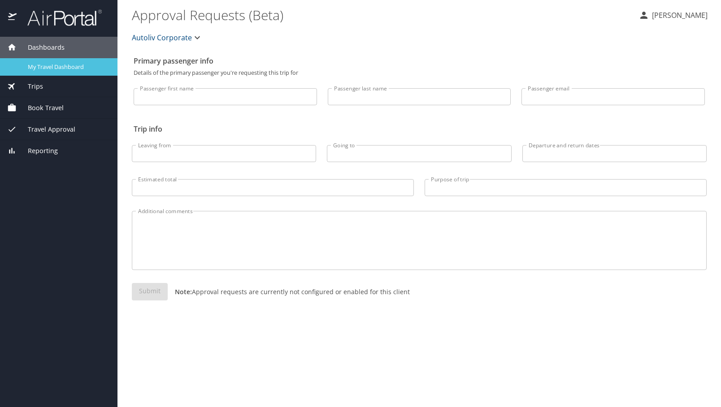
click at [43, 68] on span "My Travel Dashboard" at bounding box center [67, 67] width 79 height 9
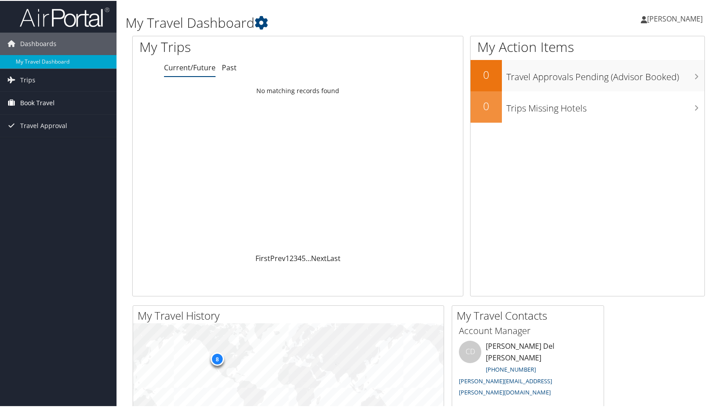
click at [37, 102] on span "Book Travel" at bounding box center [37, 102] width 35 height 22
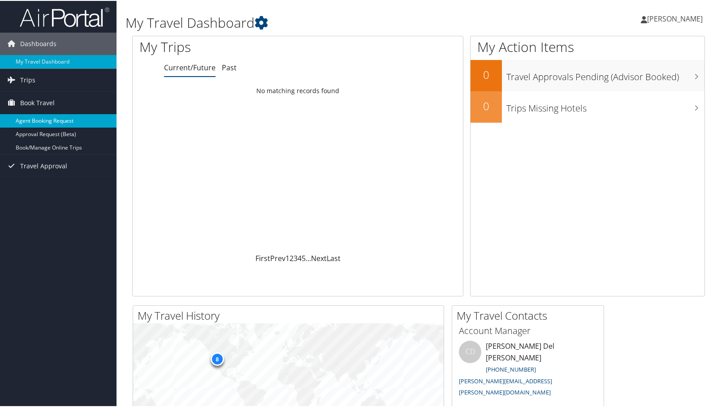
click at [37, 118] on link "Agent Booking Request" at bounding box center [58, 119] width 117 height 13
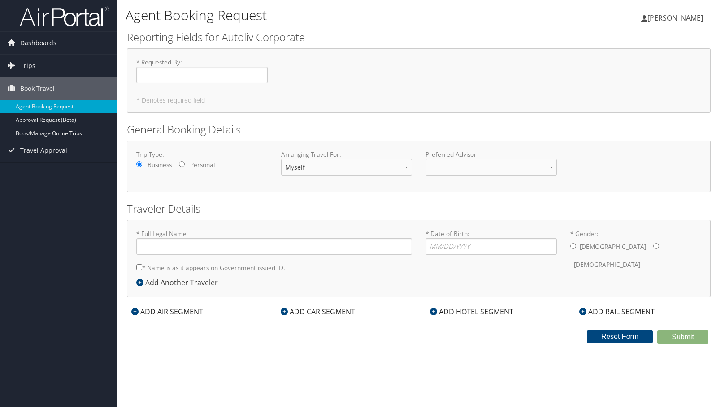
type input "[PERSON_NAME]"
click at [157, 81] on input "* Requested By : Required" at bounding box center [201, 75] width 131 height 17
type input "[PERSON_NAME]"
click at [441, 246] on input "* Date of Birth: Invalid Date" at bounding box center [490, 246] width 131 height 17
type input "[DATE]"
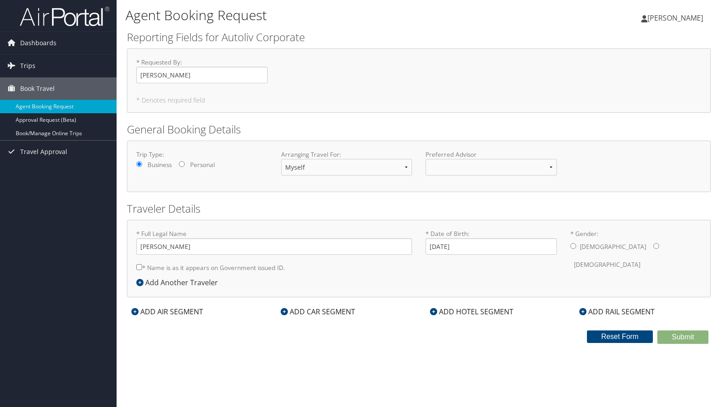
click at [575, 243] on div "[DEMOGRAPHIC_DATA] [DEMOGRAPHIC_DATA]" at bounding box center [635, 255] width 131 height 35
click at [573, 246] on input "* Gender: [DEMOGRAPHIC_DATA] [DEMOGRAPHIC_DATA]" at bounding box center [573, 246] width 6 height 6
radio input "true"
click at [168, 309] on div "ADD AIR SEGMENT" at bounding box center [167, 312] width 81 height 11
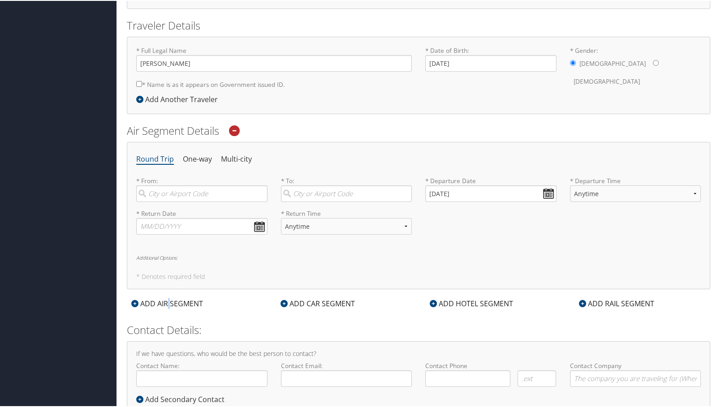
scroll to position [213, 0]
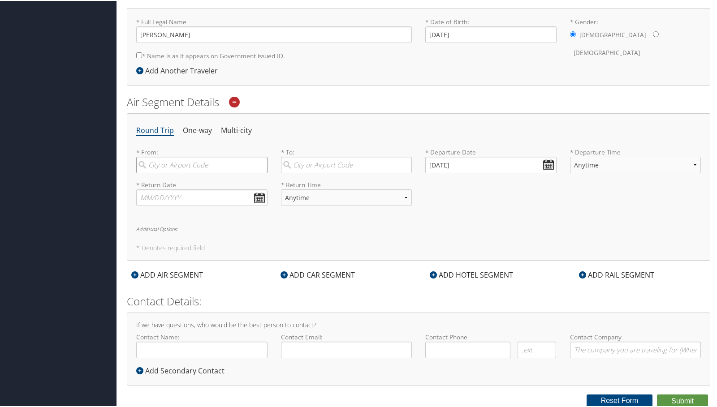
click at [182, 163] on input "search" at bounding box center [201, 164] width 131 height 17
click at [188, 185] on div "[GEOGRAPHIC_DATA] (SLC [US_STATE])" at bounding box center [202, 188] width 119 height 23
click at [188, 173] on input "slc" at bounding box center [201, 164] width 131 height 17
type input "[GEOGRAPHIC_DATA] (SLC [US_STATE])"
click at [298, 163] on input "search" at bounding box center [346, 164] width 131 height 17
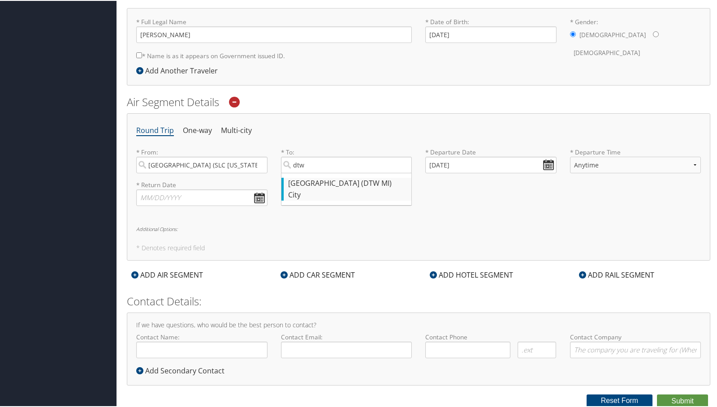
click at [310, 185] on div "[GEOGRAPHIC_DATA] (DTW MI)" at bounding box center [347, 183] width 119 height 12
click at [310, 173] on input "dtw" at bounding box center [346, 164] width 131 height 17
type input "[GEOGRAPHIC_DATA] (DTW MI)"
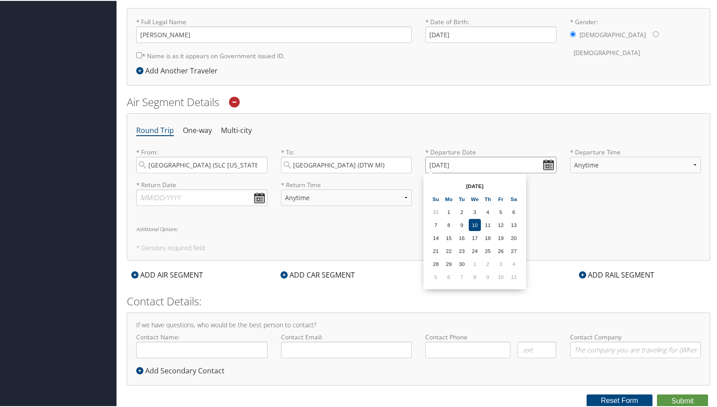
click at [543, 164] on input "09/10/2025" at bounding box center [490, 164] width 131 height 17
click at [460, 264] on td "30" at bounding box center [462, 263] width 12 height 12
type input "09/30/2025"
click at [602, 167] on select "Anytime Early Morning (5AM-7AM) Morning (7AM-12PM) Afternoon (12PM-5PM) Evening…" at bounding box center [635, 164] width 131 height 17
select select "1:00 PM"
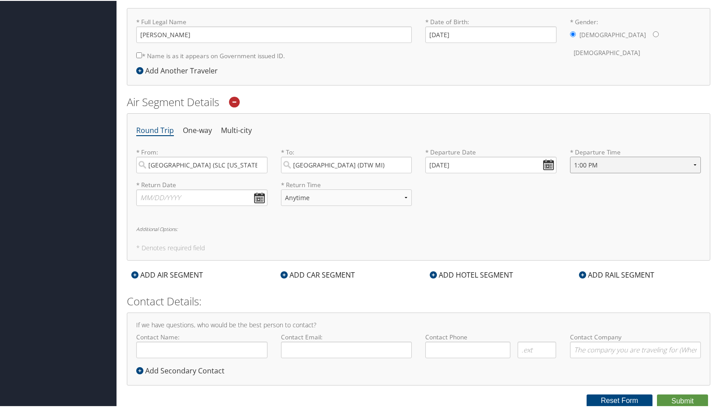
click at [570, 156] on select "Anytime Early Morning (5AM-7AM) Morning (7AM-12PM) Afternoon (12PM-5PM) Evening…" at bounding box center [635, 164] width 131 height 17
click at [257, 197] on input "text" at bounding box center [201, 197] width 131 height 17
click at [202, 307] on td "9" at bounding box center [200, 309] width 12 height 12
type input "10/09/2025"
click at [401, 196] on select "Anytime Early Morning (5AM-7AM) Morning (7AM-12PM) Afternoon (12PM-5PM) Evening…" at bounding box center [346, 197] width 131 height 17
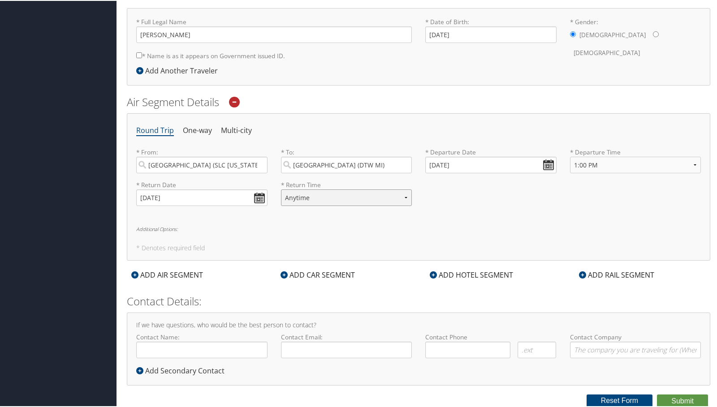
select select "7:00 PM"
click at [281, 189] on select "Anytime Early Morning (5AM-7AM) Morning (7AM-12PM) Afternoon (12PM-5PM) Evening…" at bounding box center [346, 197] width 131 height 17
click at [339, 233] on div "Round Trip One-way Multi-city * From: Salt Lake City (SLC Utah) Required * To: …" at bounding box center [418, 185] width 583 height 147
click at [308, 272] on div "ADD CAR SEGMENT" at bounding box center [317, 274] width 83 height 11
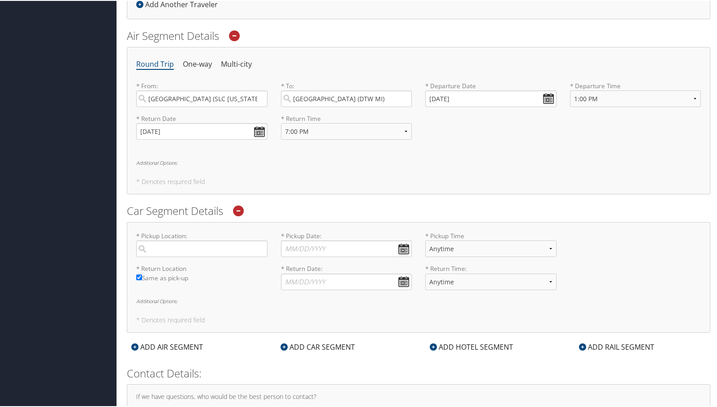
scroll to position [302, 0]
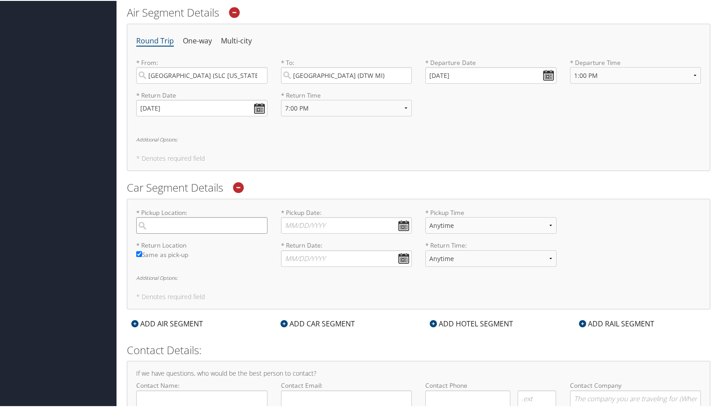
click at [199, 225] on input "search" at bounding box center [201, 224] width 131 height 17
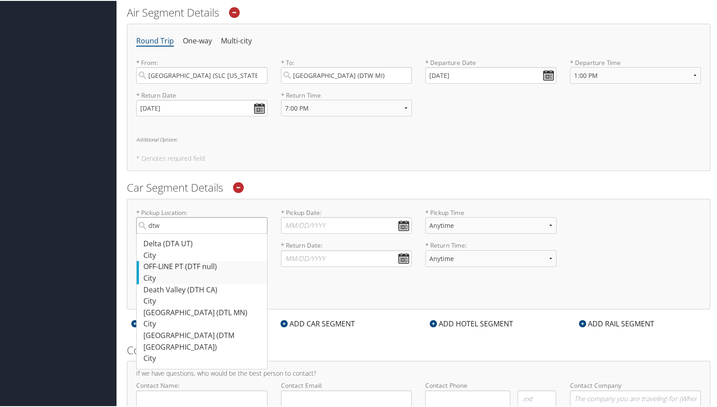
scroll to position [347, 0]
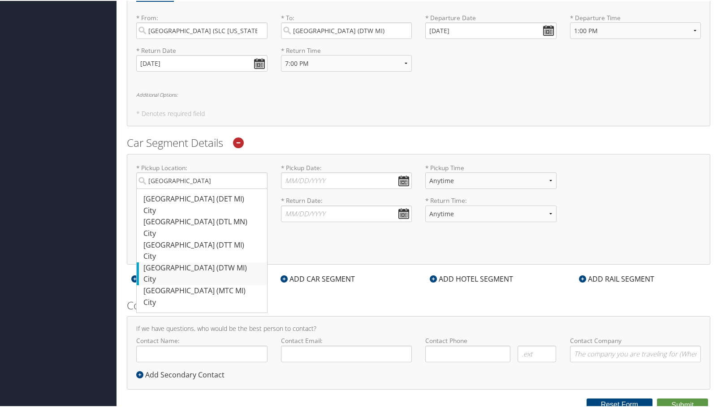
click at [193, 267] on div "Detroit (DTW MI)" at bounding box center [202, 268] width 119 height 12
click at [193, 188] on input "detroit" at bounding box center [201, 180] width 131 height 17
type input "Detroit"
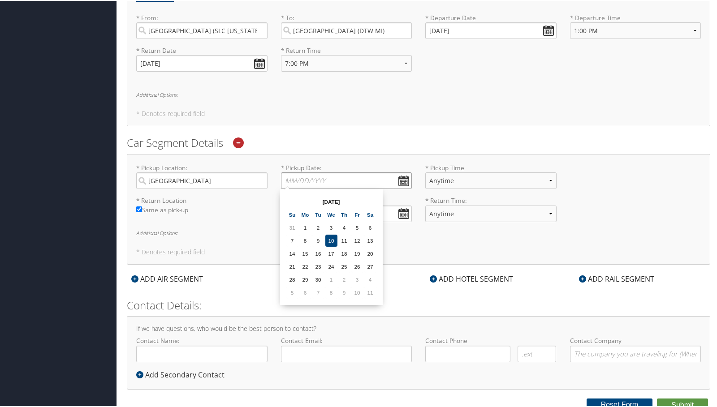
click at [403, 178] on input "* Pickup Date: Dates must be valid" at bounding box center [346, 180] width 131 height 17
click at [320, 278] on td "30" at bounding box center [318, 279] width 12 height 12
type input "09/30/2025"
click at [474, 179] on select "Anytime 12:00 AM 1:00 AM 2:00 AM 3:00 AM 4:00 AM 5:00 AM 6:00 AM 7:00 AM 8:00 A…" at bounding box center [490, 180] width 131 height 17
select select "8:00 PM"
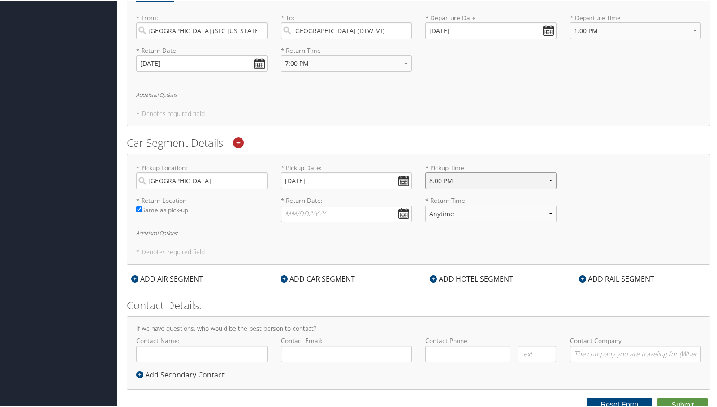
click at [425, 172] on select "Anytime 12:00 AM 1:00 AM 2:00 AM 3:00 AM 4:00 AM 5:00 AM 6:00 AM 7:00 AM 8:00 A…" at bounding box center [490, 180] width 131 height 17
click at [403, 210] on input "* Return Date: Dates must be valid" at bounding box center [346, 213] width 131 height 17
click at [345, 324] on td "9" at bounding box center [344, 325] width 12 height 12
type input "10/09/2025"
click at [488, 212] on select "Anytime 12:00 AM 1:00 AM 2:00 AM 3:00 AM 4:00 AM 5:00 AM 6:00 AM 7:00 AM 8:00 A…" at bounding box center [490, 213] width 131 height 17
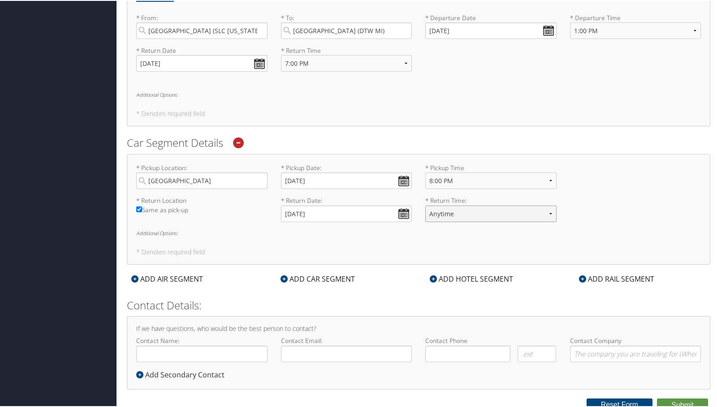
select select "6:00 PM"
click at [425, 205] on select "Anytime 12:00 AM 1:00 AM 2:00 AM 3:00 AM 4:00 AM 5:00 AM 6:00 AM 7:00 AM 8:00 A…" at bounding box center [490, 213] width 131 height 17
click at [282, 246] on div "* Pickup Location: Detroit Required * Pickup Date: 09/30/2025 Dates must be val…" at bounding box center [418, 208] width 583 height 111
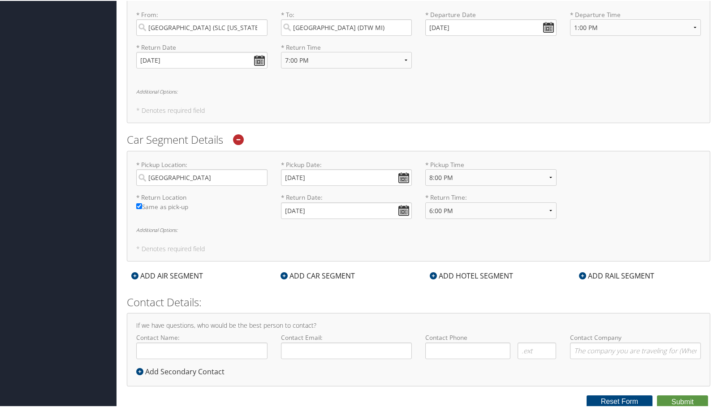
scroll to position [351, 0]
click at [434, 273] on icon at bounding box center [433, 274] width 7 height 7
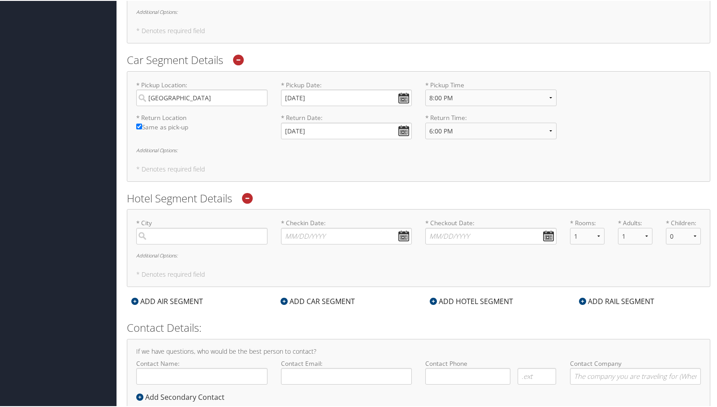
scroll to position [457, 0]
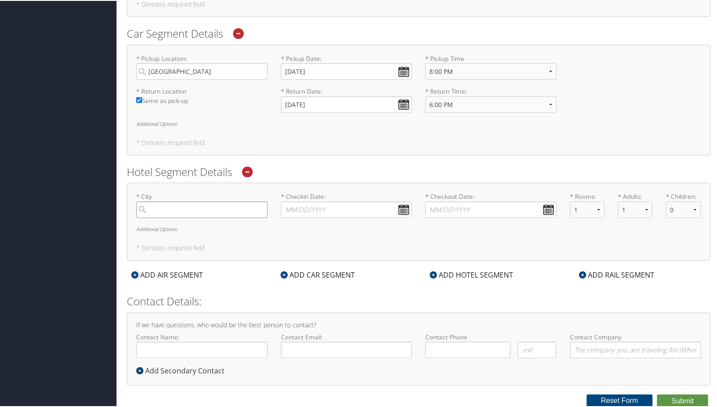
click at [216, 212] on input "search" at bounding box center [201, 209] width 131 height 17
drag, startPoint x: 198, startPoint y: 209, endPoint x: 102, endPoint y: 212, distance: 95.5
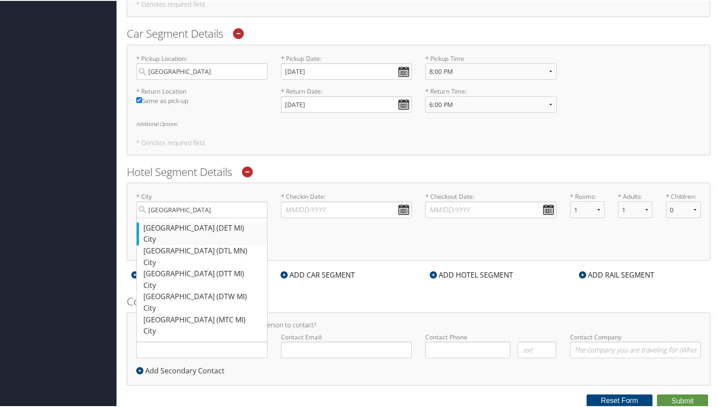
click at [177, 228] on div "Detroit (DET MI)" at bounding box center [202, 228] width 119 height 12
click at [177, 217] on input "detroit" at bounding box center [201, 209] width 131 height 17
type input "Detroit"
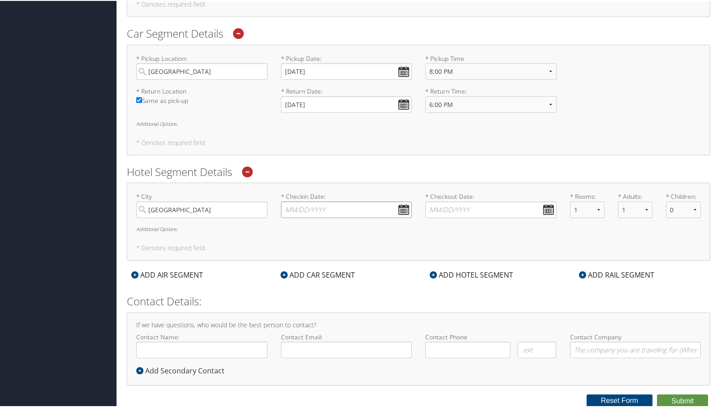
click at [400, 209] on input "* Checkin Date: Dates must be valid" at bounding box center [346, 209] width 131 height 17
click at [316, 304] on td "30" at bounding box center [318, 308] width 12 height 12
type input "09/30/2025"
click at [542, 209] on input "* Checkout Date: Dates must be valid" at bounding box center [490, 209] width 131 height 17
click at [503, 308] on td "3" at bounding box center [501, 308] width 12 height 12
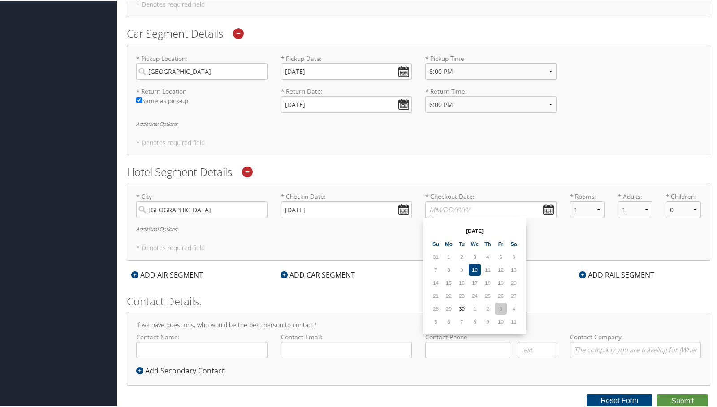
type input "10/03/2025"
click at [445, 273] on div "ADD HOTEL SEGMENT" at bounding box center [471, 274] width 92 height 11
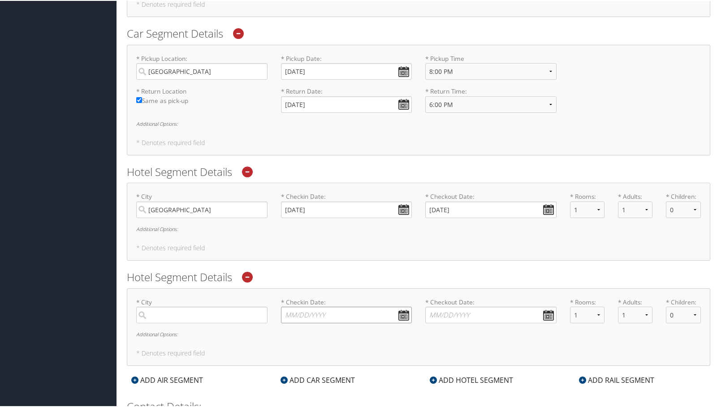
click at [403, 314] on input "* Checkin Date: Dates must be valid" at bounding box center [346, 314] width 131 height 17
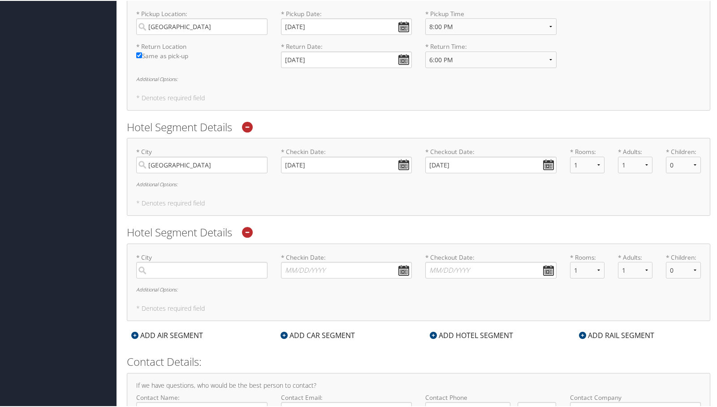
click at [413, 305] on h5 "* Denotes required field" at bounding box center [418, 308] width 565 height 6
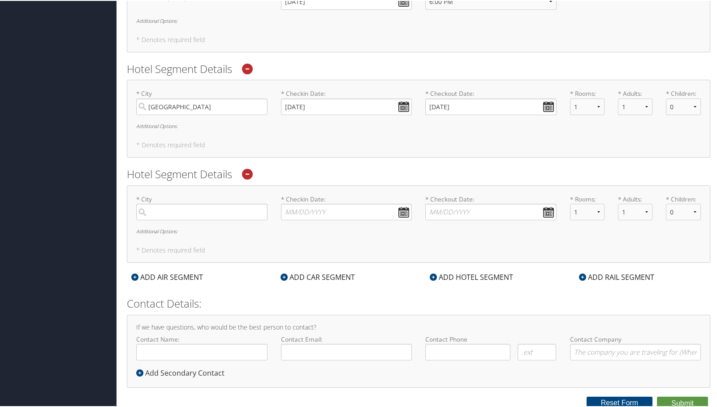
scroll to position [562, 0]
